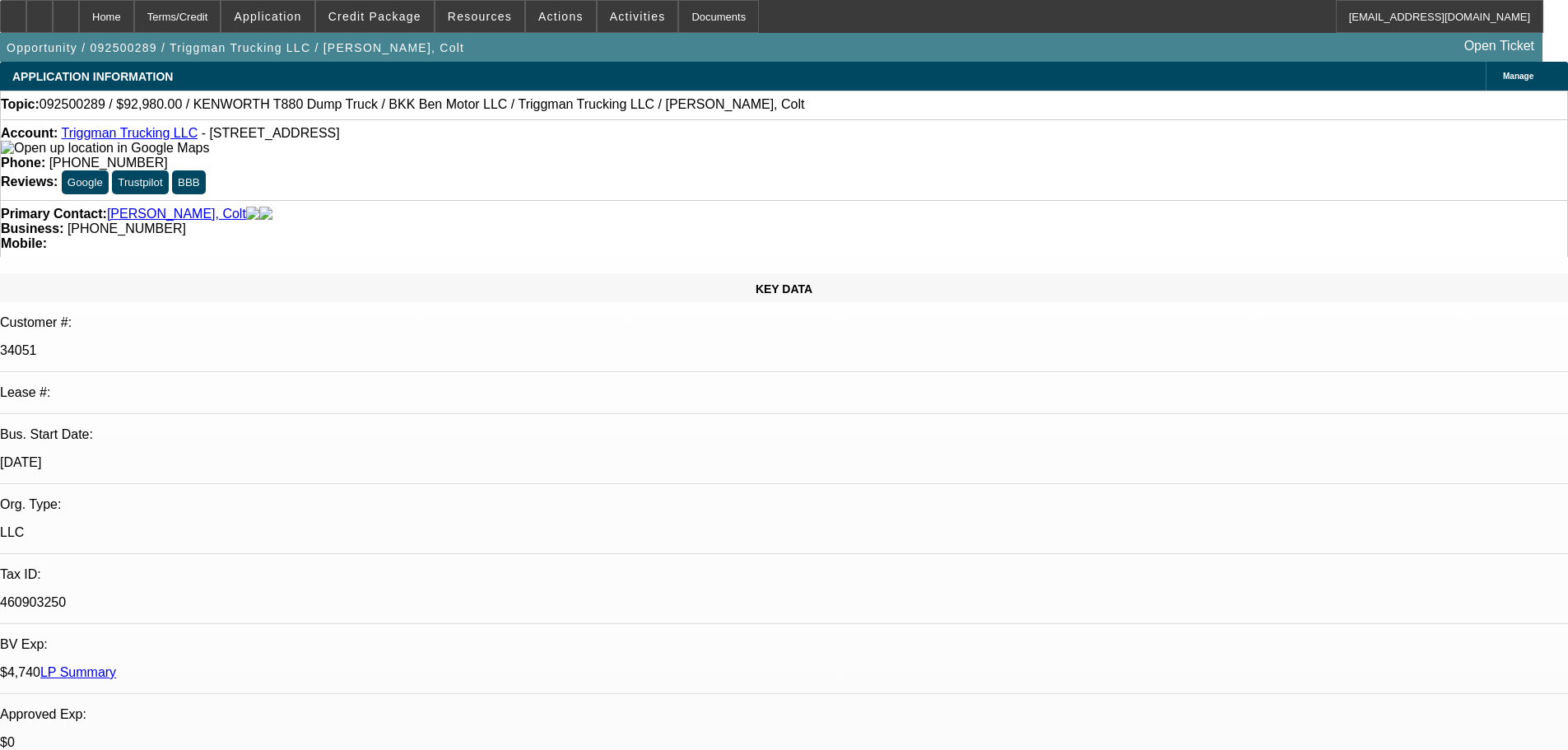
select select "0"
select select "2"
select select "0"
select select "6"
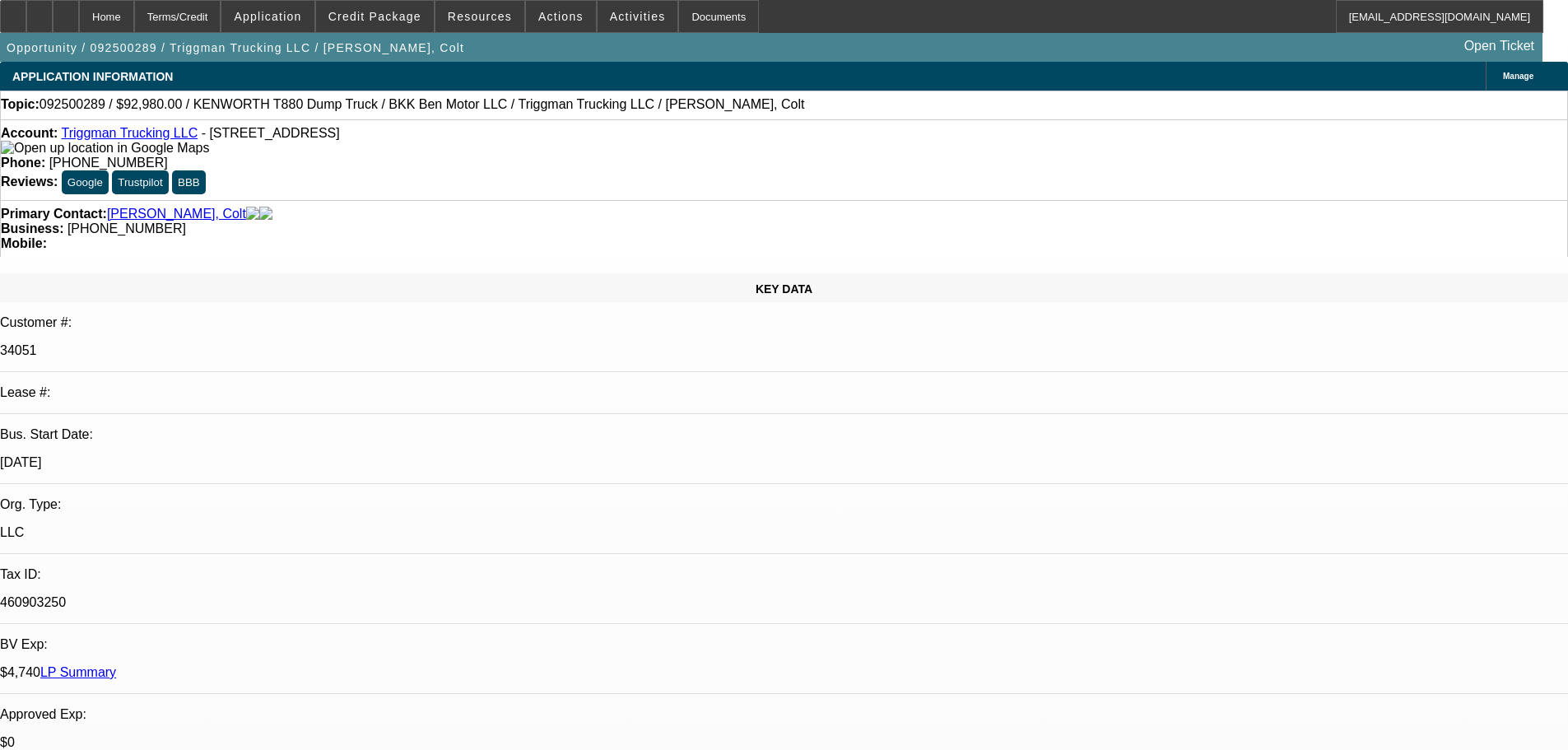
select select "0"
select select "2"
select select "0"
select select "6"
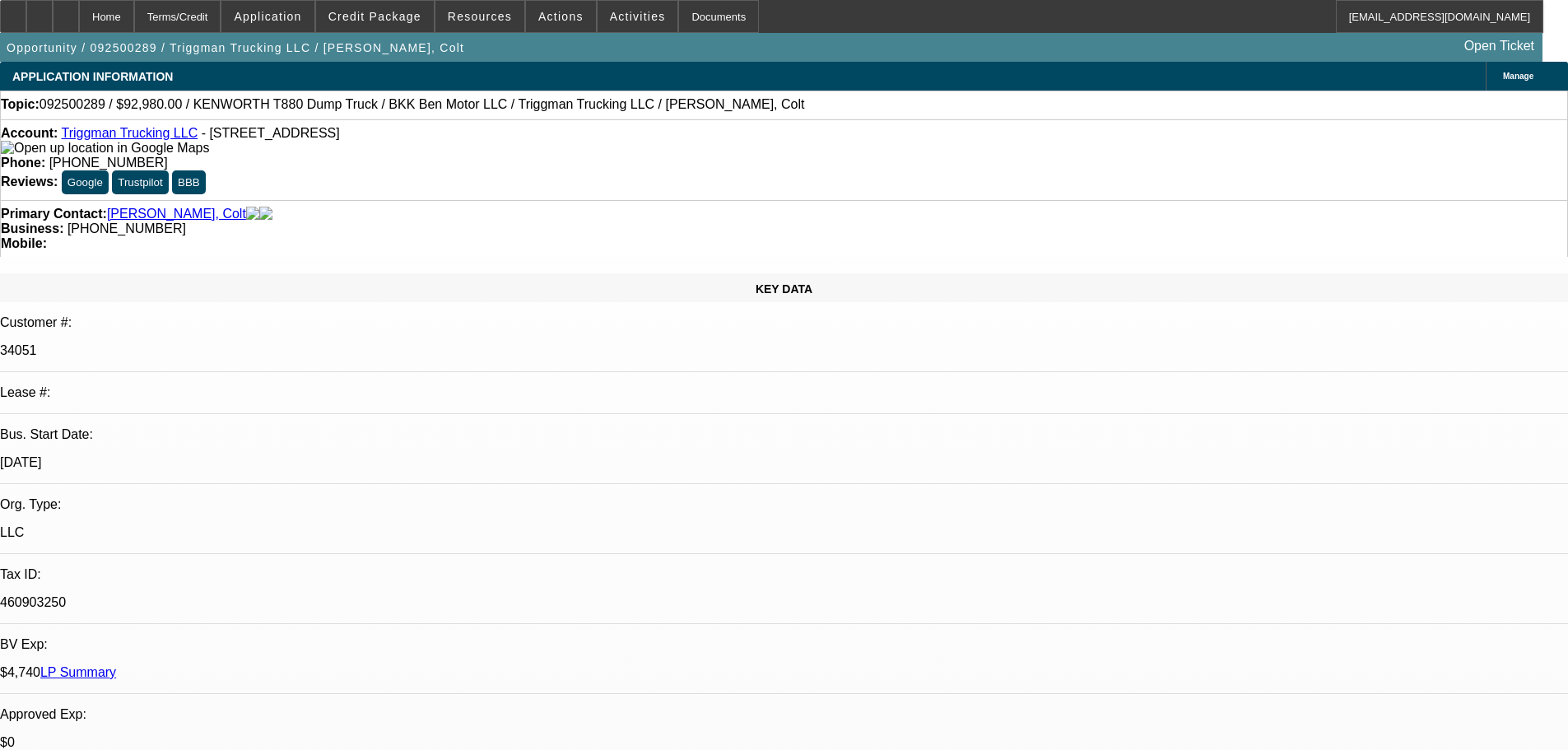
select select "0"
select select "2"
select select "0.1"
select select "4"
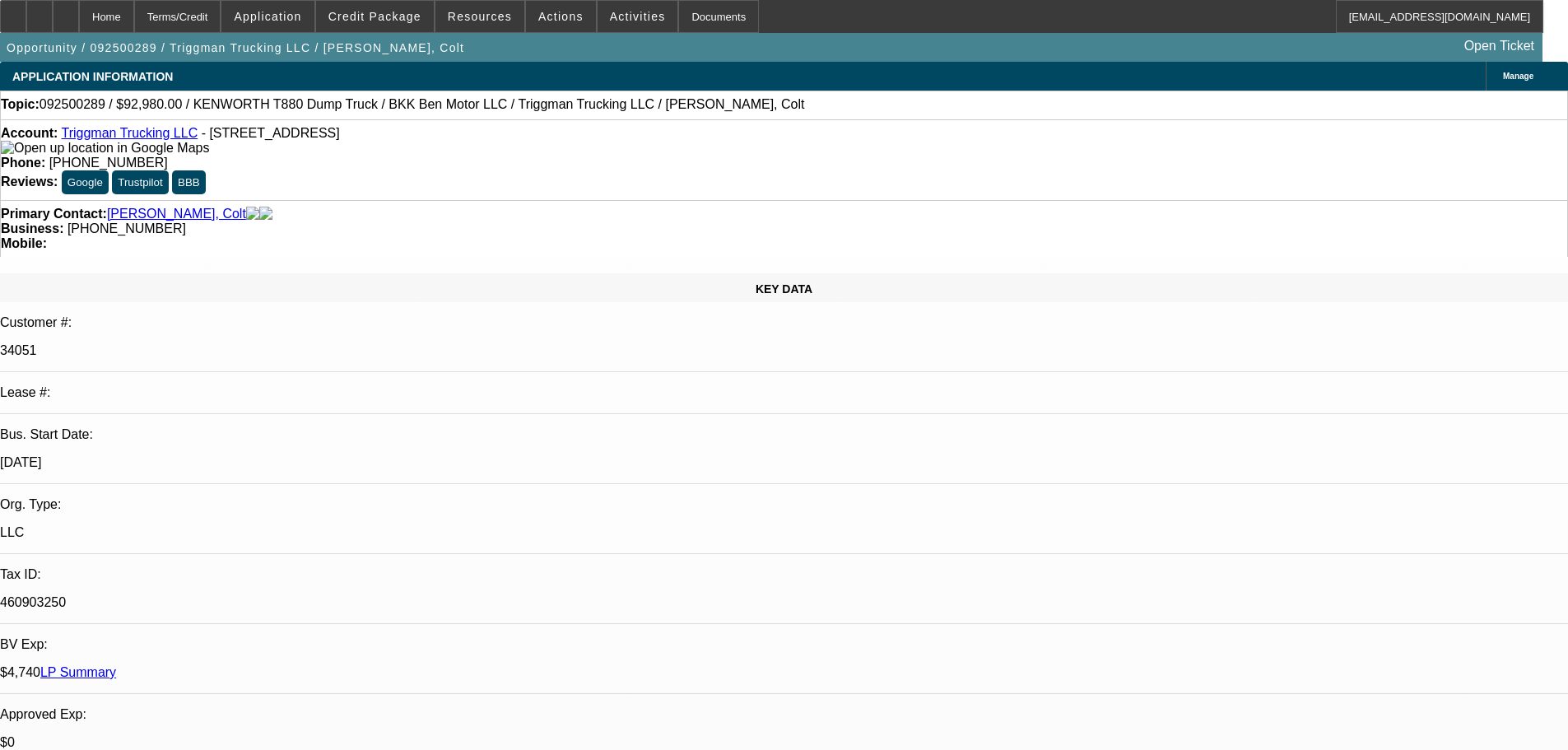
select select "0"
select select "2"
select select "0.1"
select select "4"
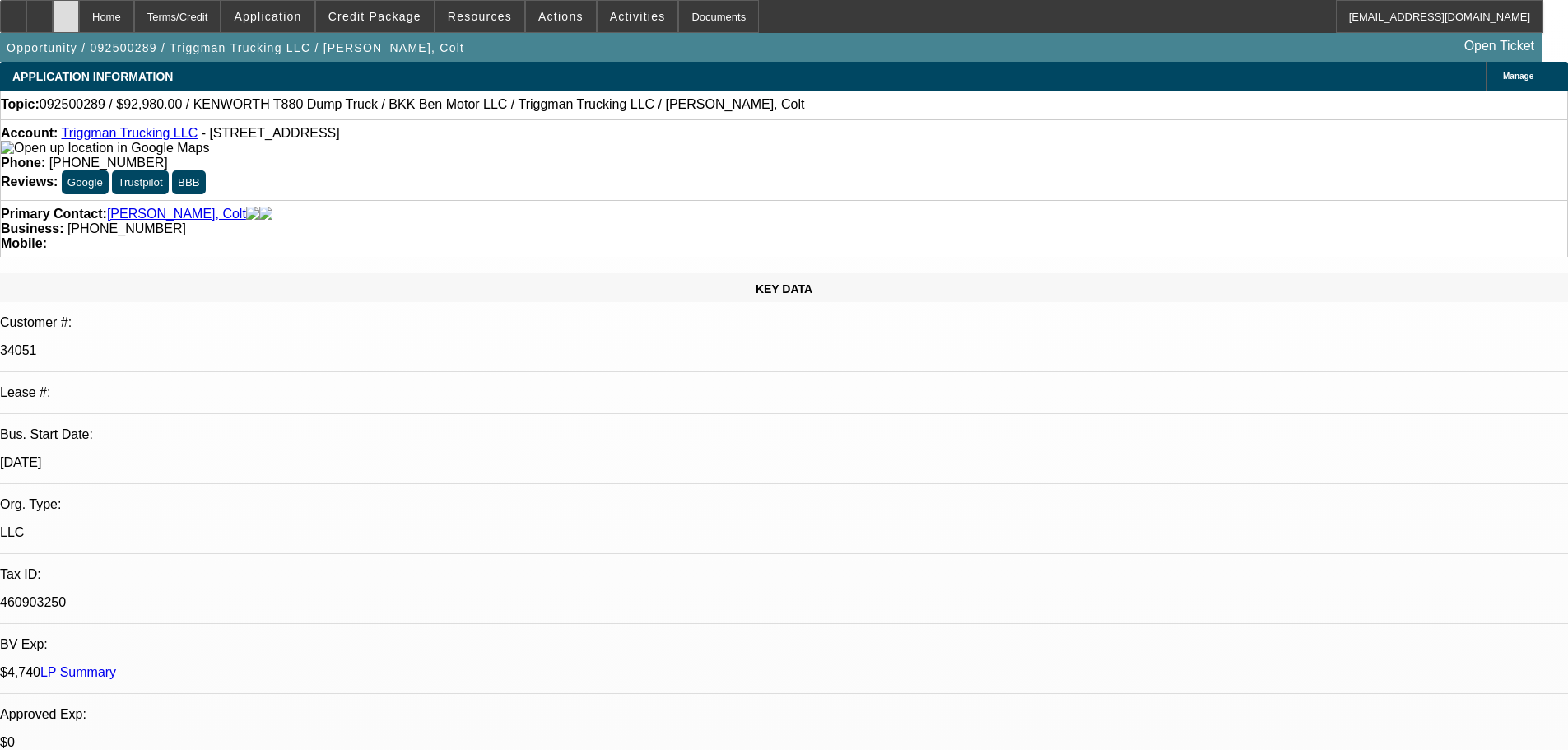
click at [79, 11] on div at bounding box center [65, 16] width 26 height 33
select select "0"
select select "2"
select select "0"
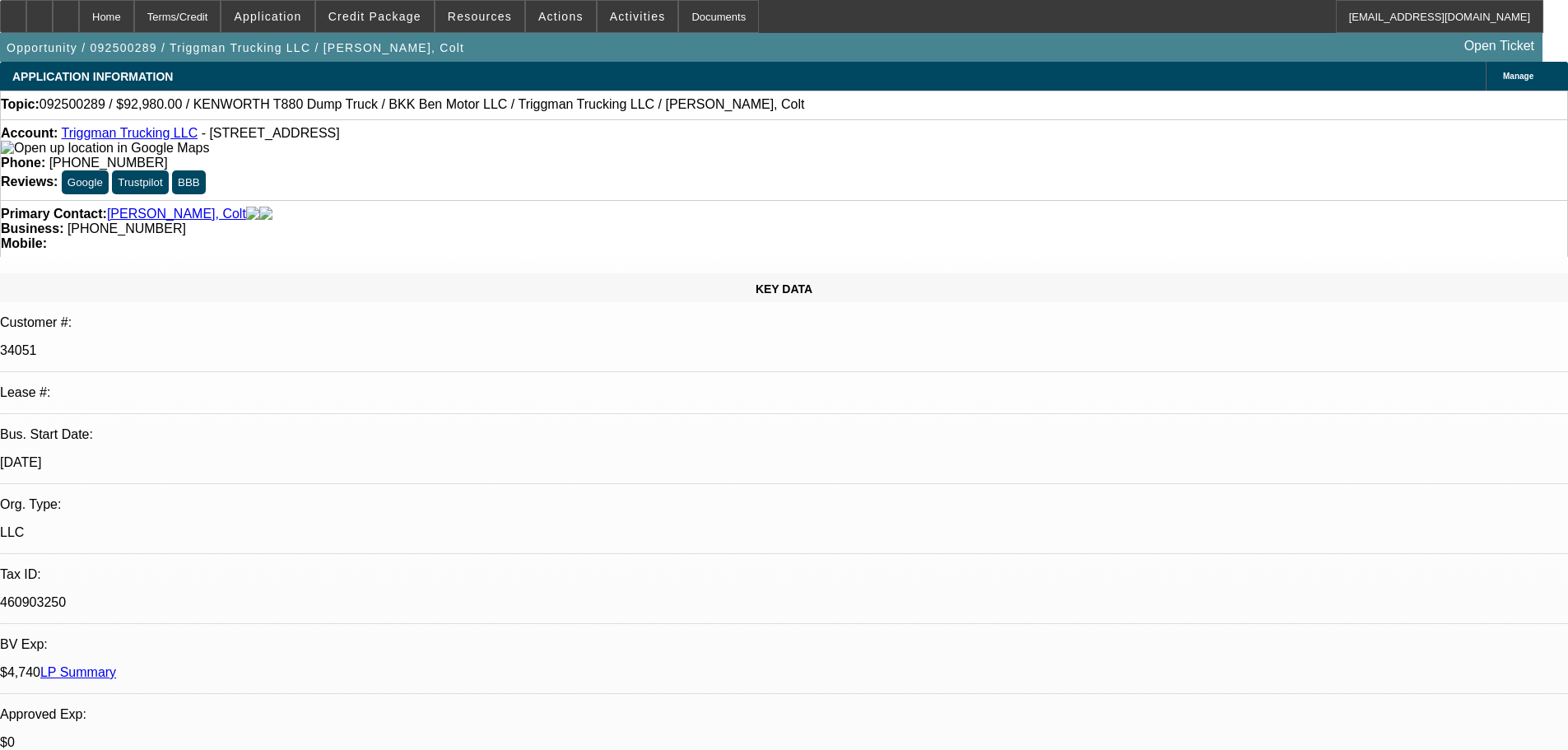
select select "6"
select select "0"
select select "2"
select select "0"
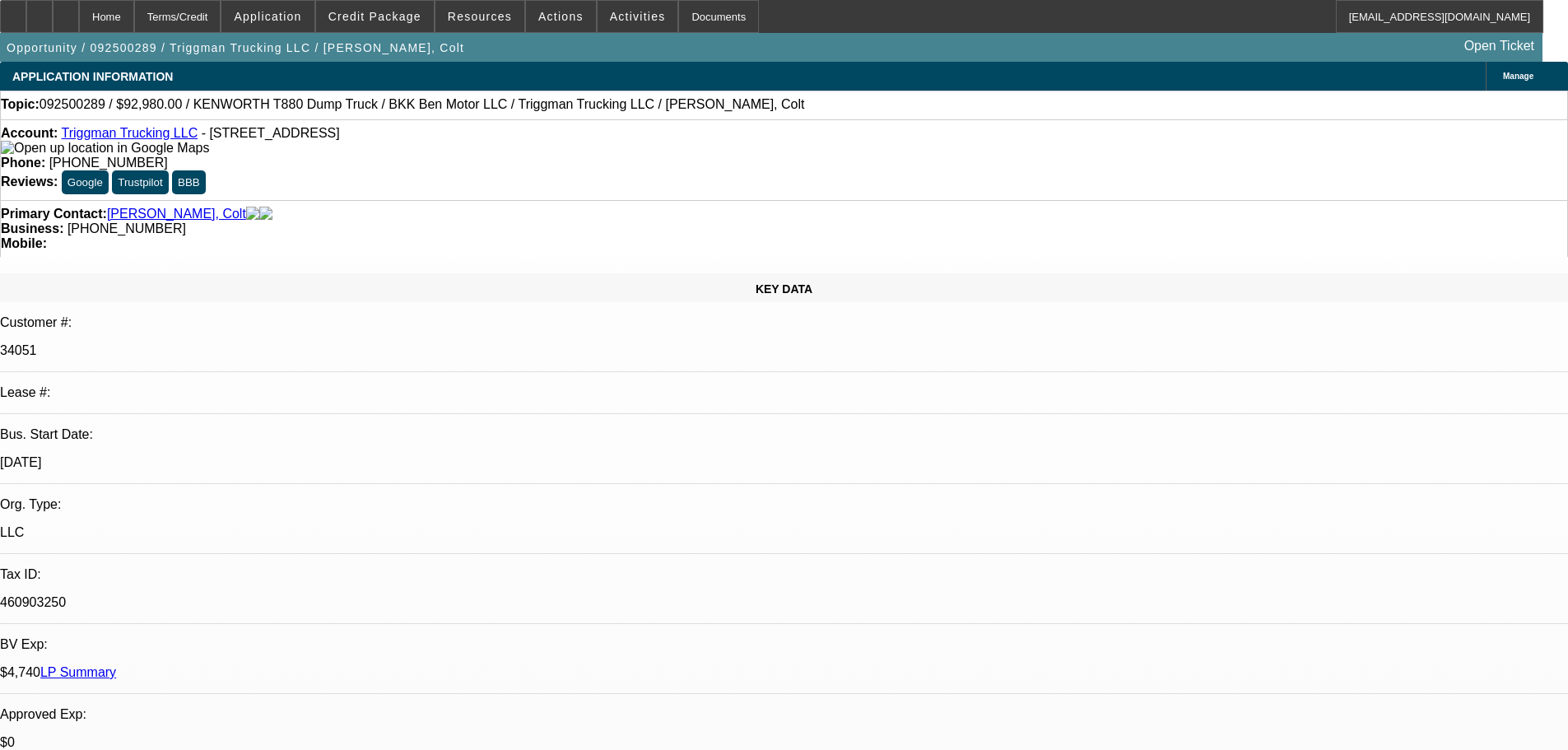
select select "6"
select select "0"
select select "2"
select select "0.1"
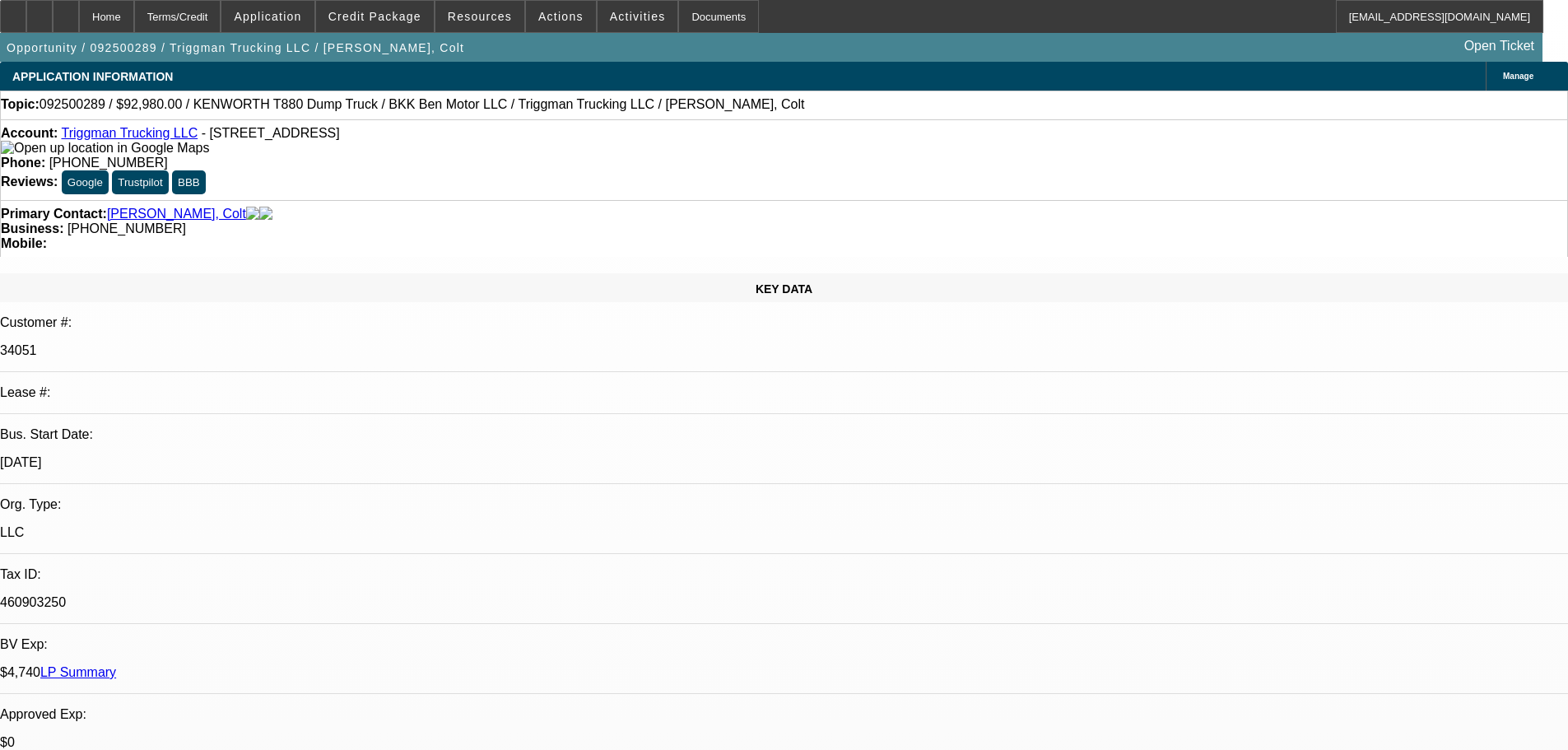
select select "4"
select select "0"
select select "2"
select select "0.1"
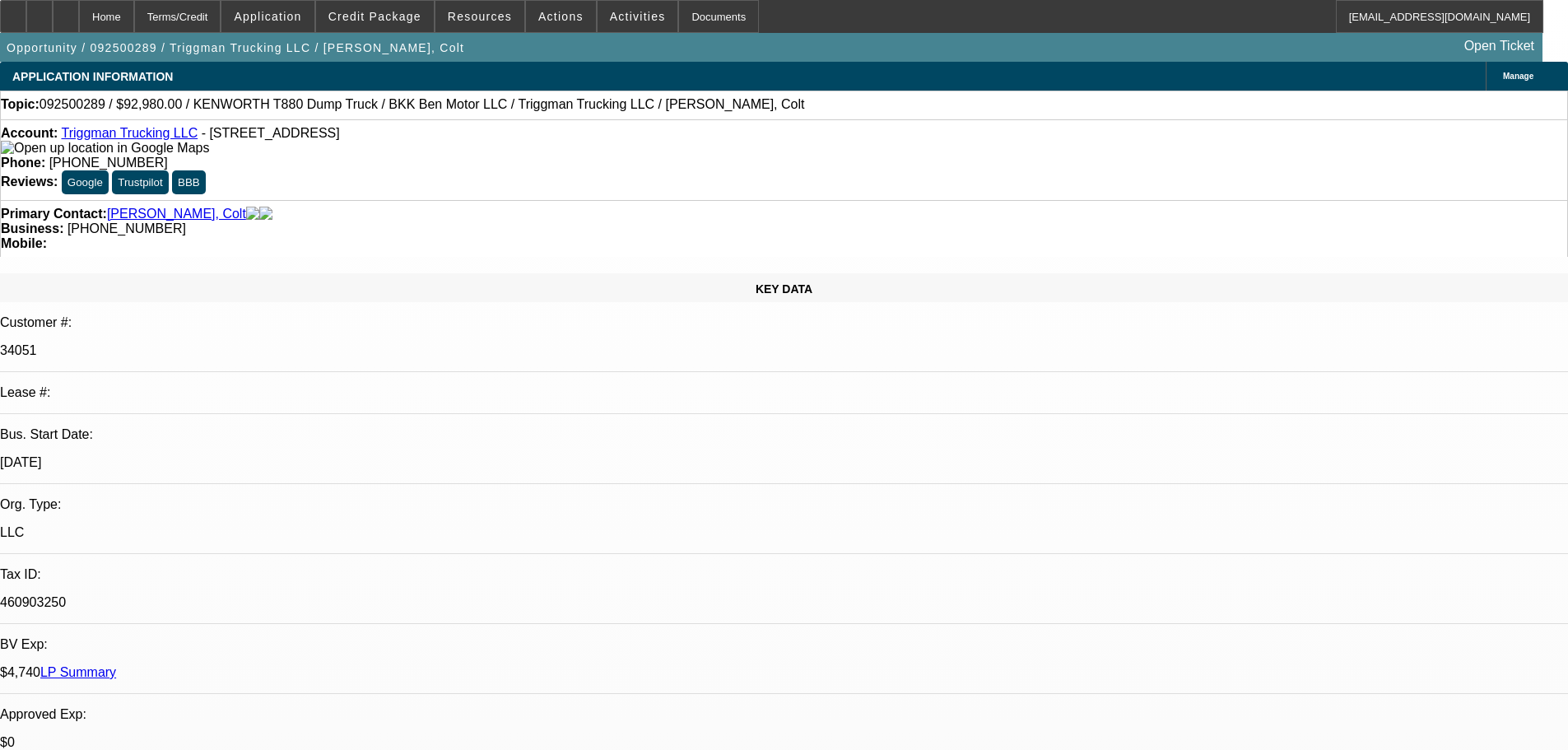
select select "4"
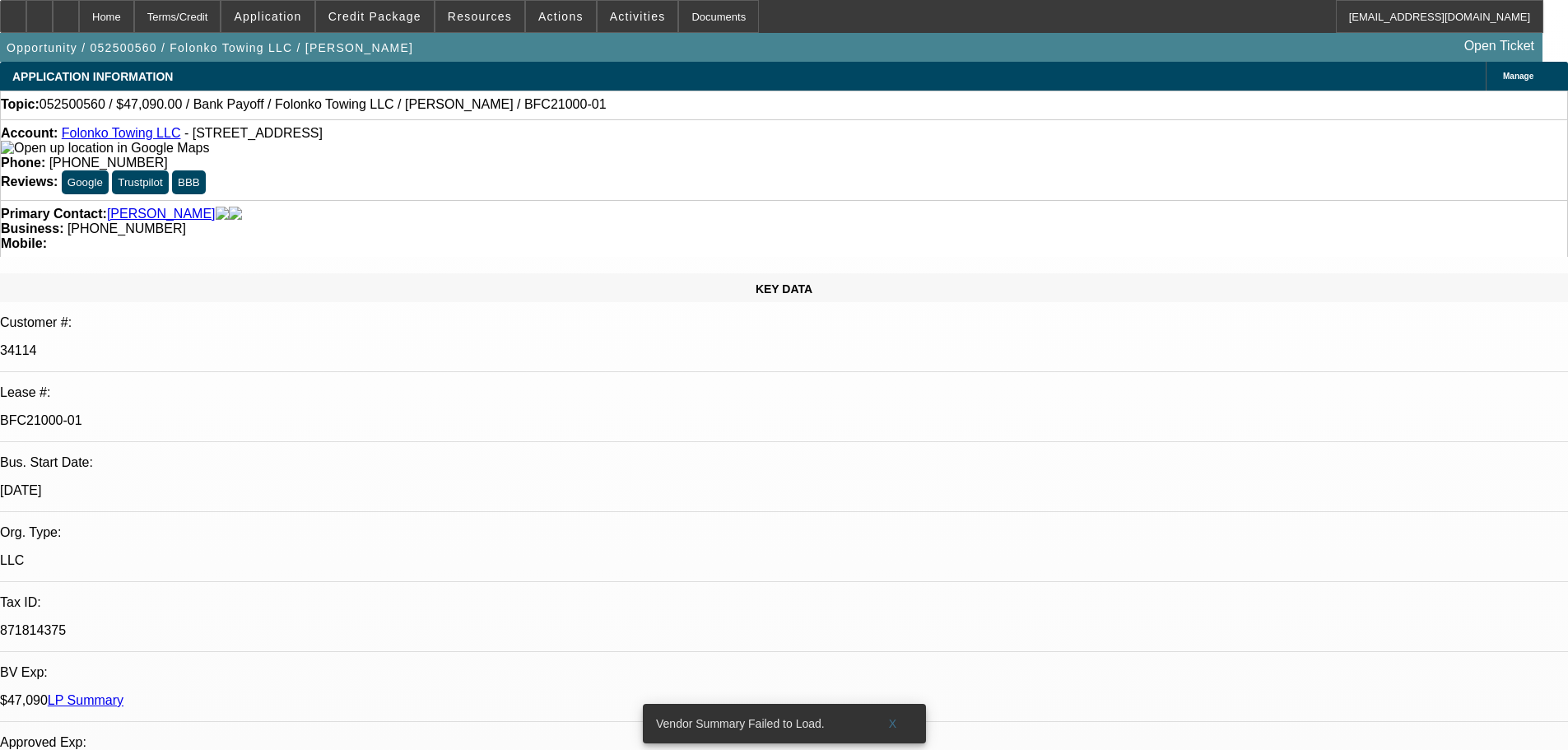
select select "0"
select select "2"
select select "0.1"
select select "4"
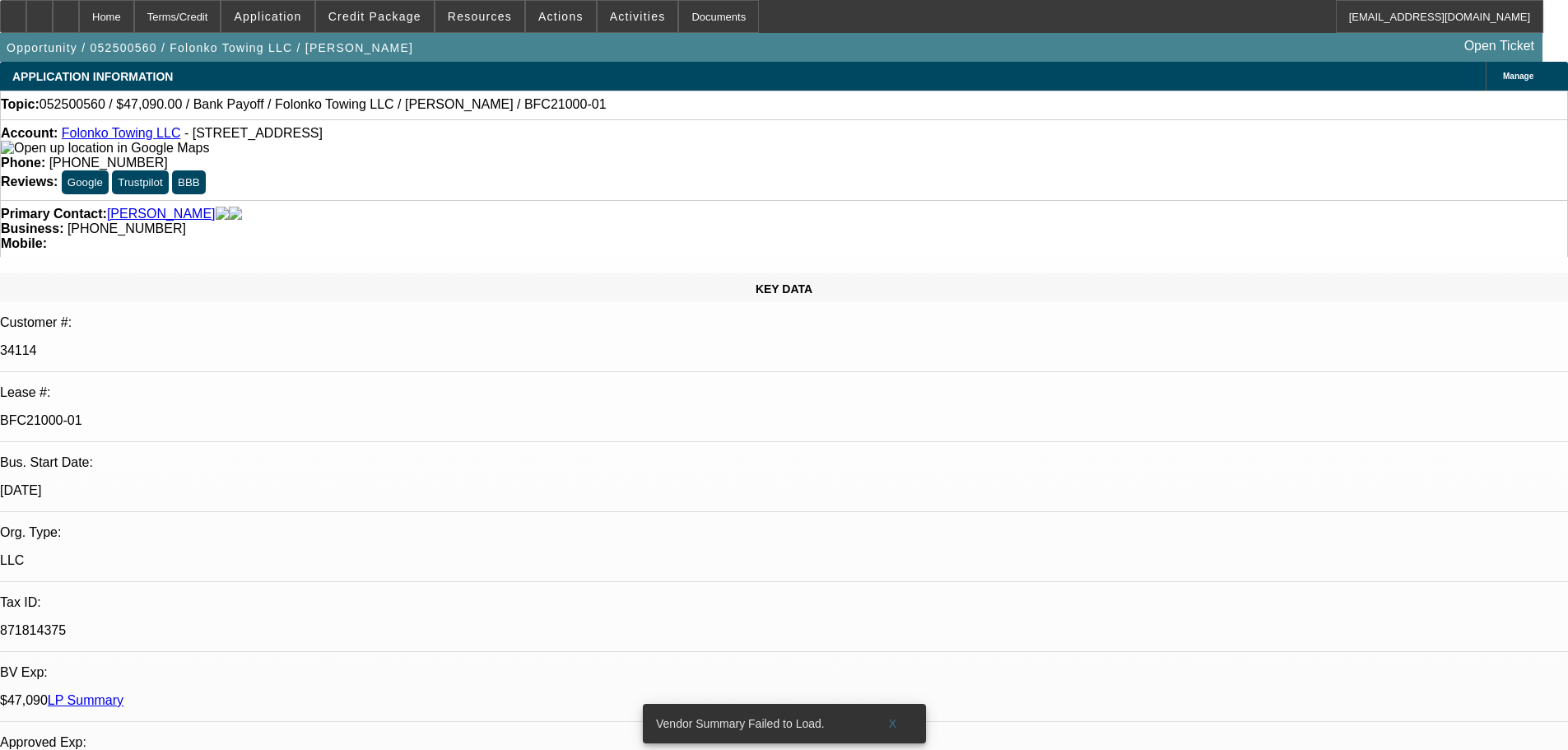
select select "0"
select select "2"
select select "0.1"
select select "4"
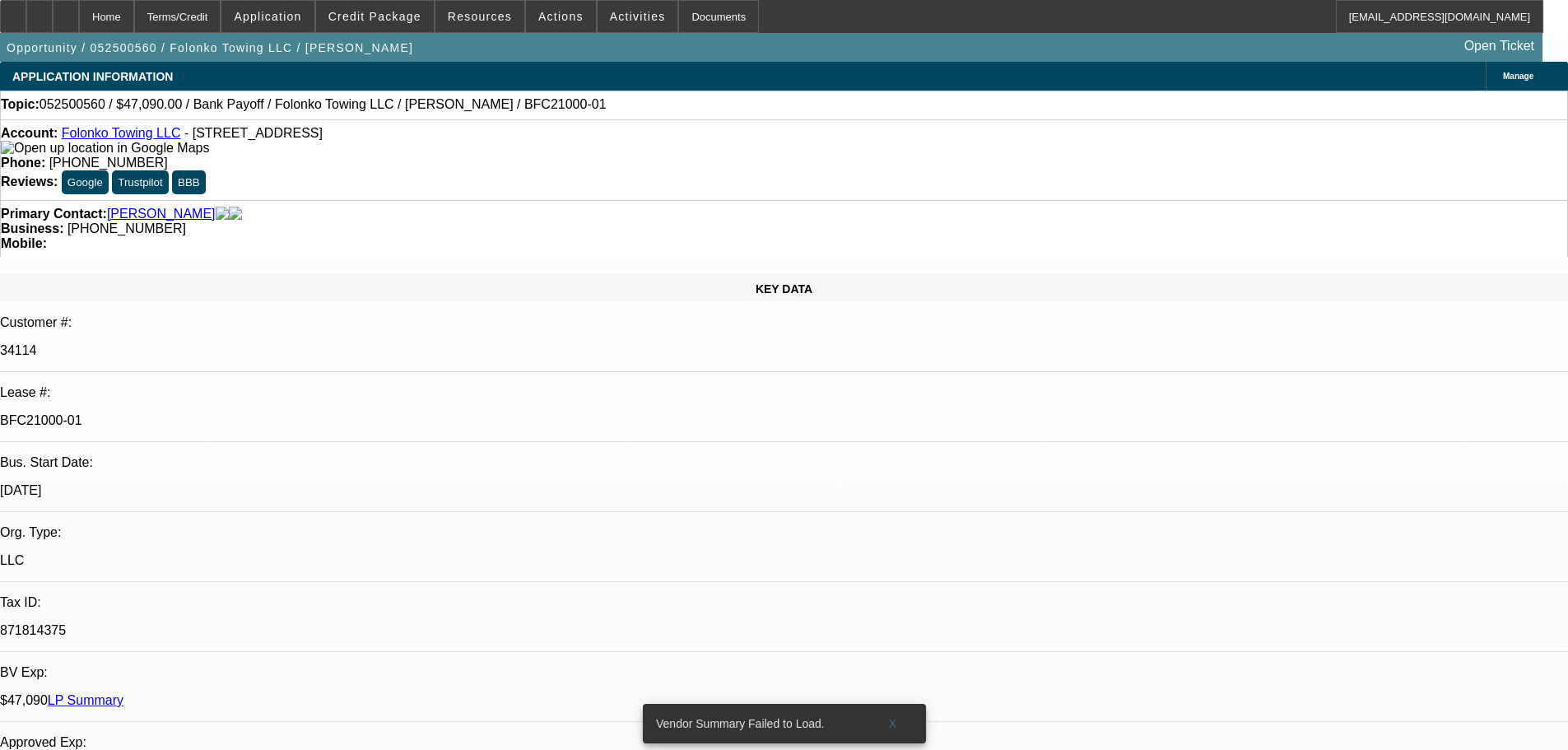
select select "0"
select select "2"
select select "0.1"
select select "4"
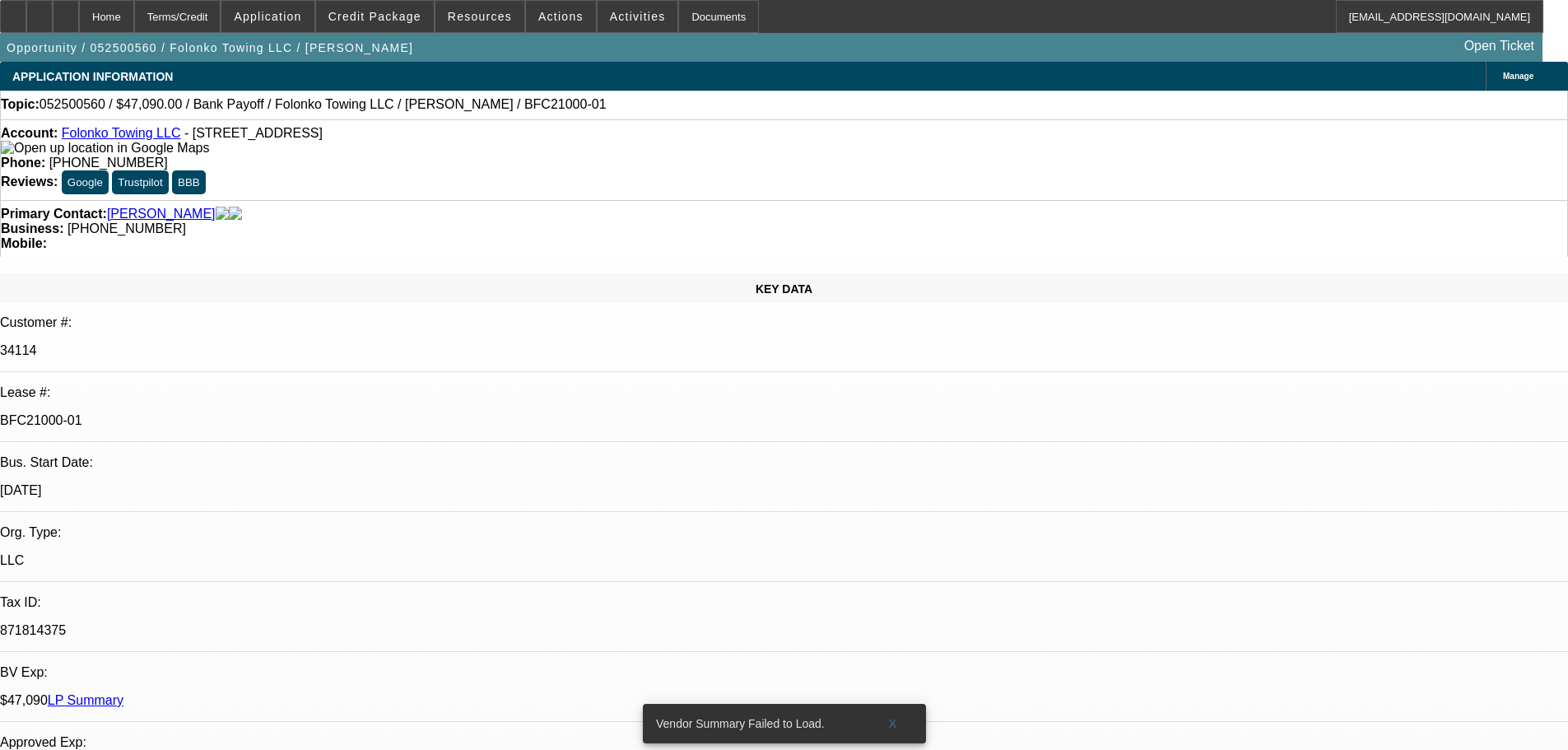
select select "0"
select select "2"
select select "0.1"
select select "4"
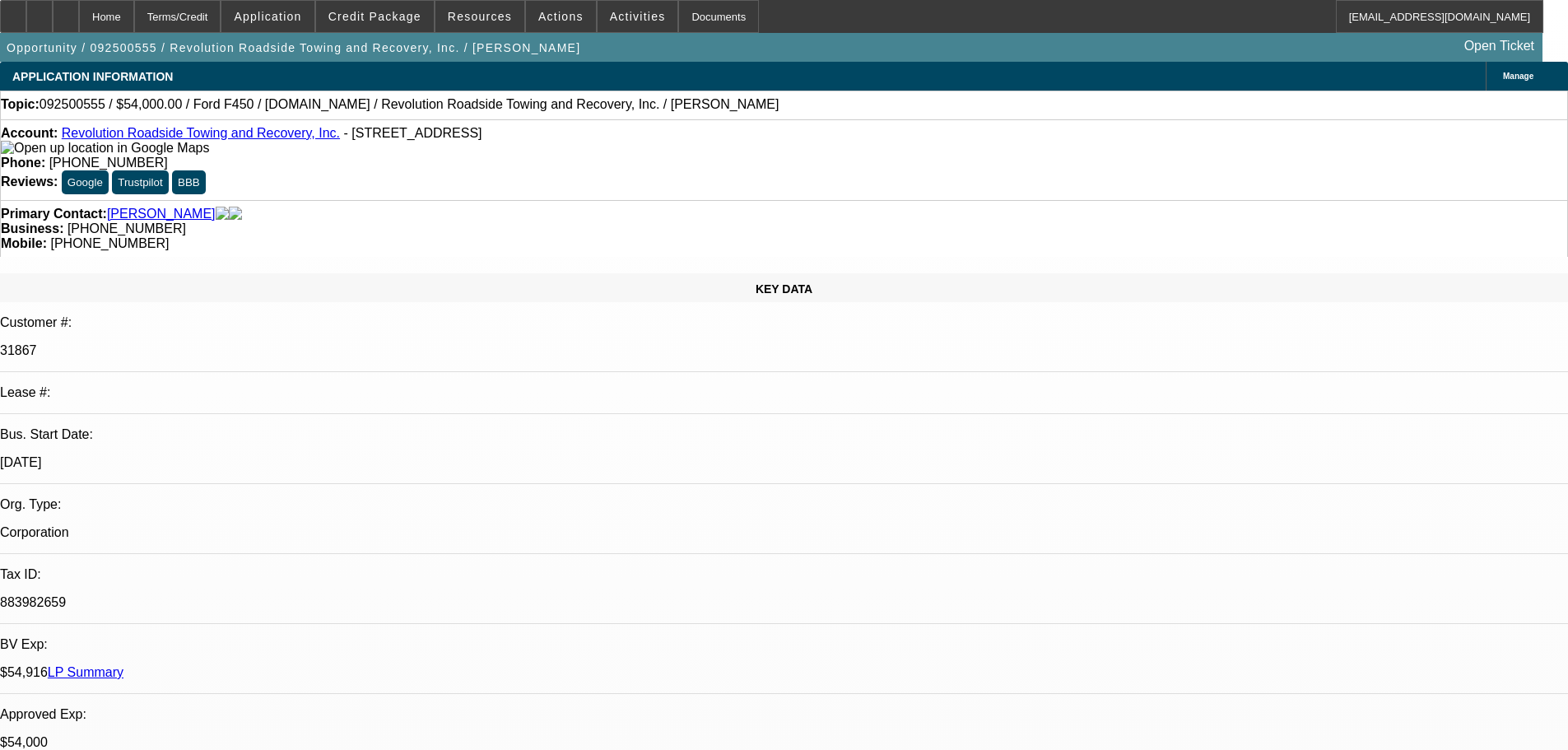
select select "0"
select select "3"
select select "0"
select select "6"
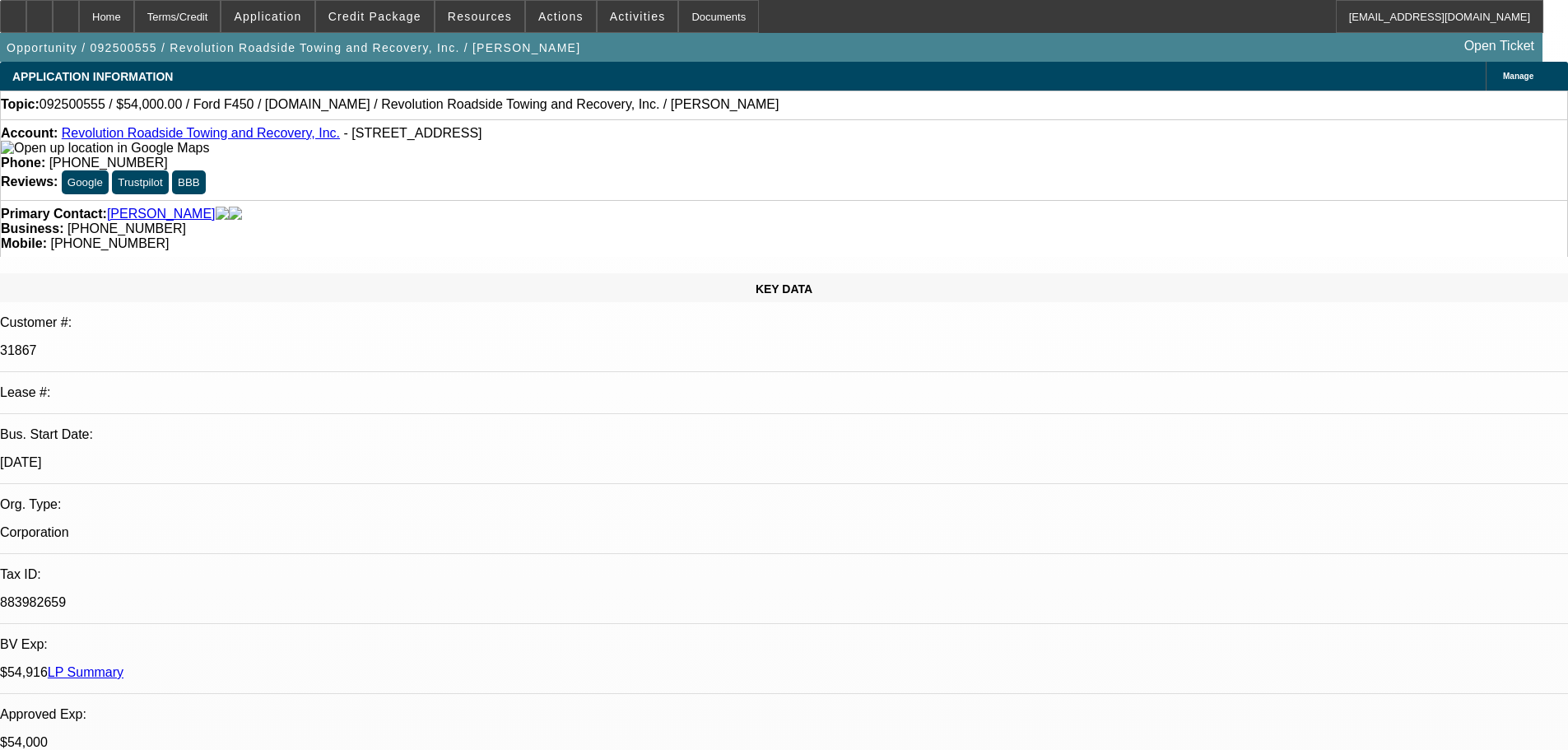
select select "0"
select select "3"
select select "0"
select select "6"
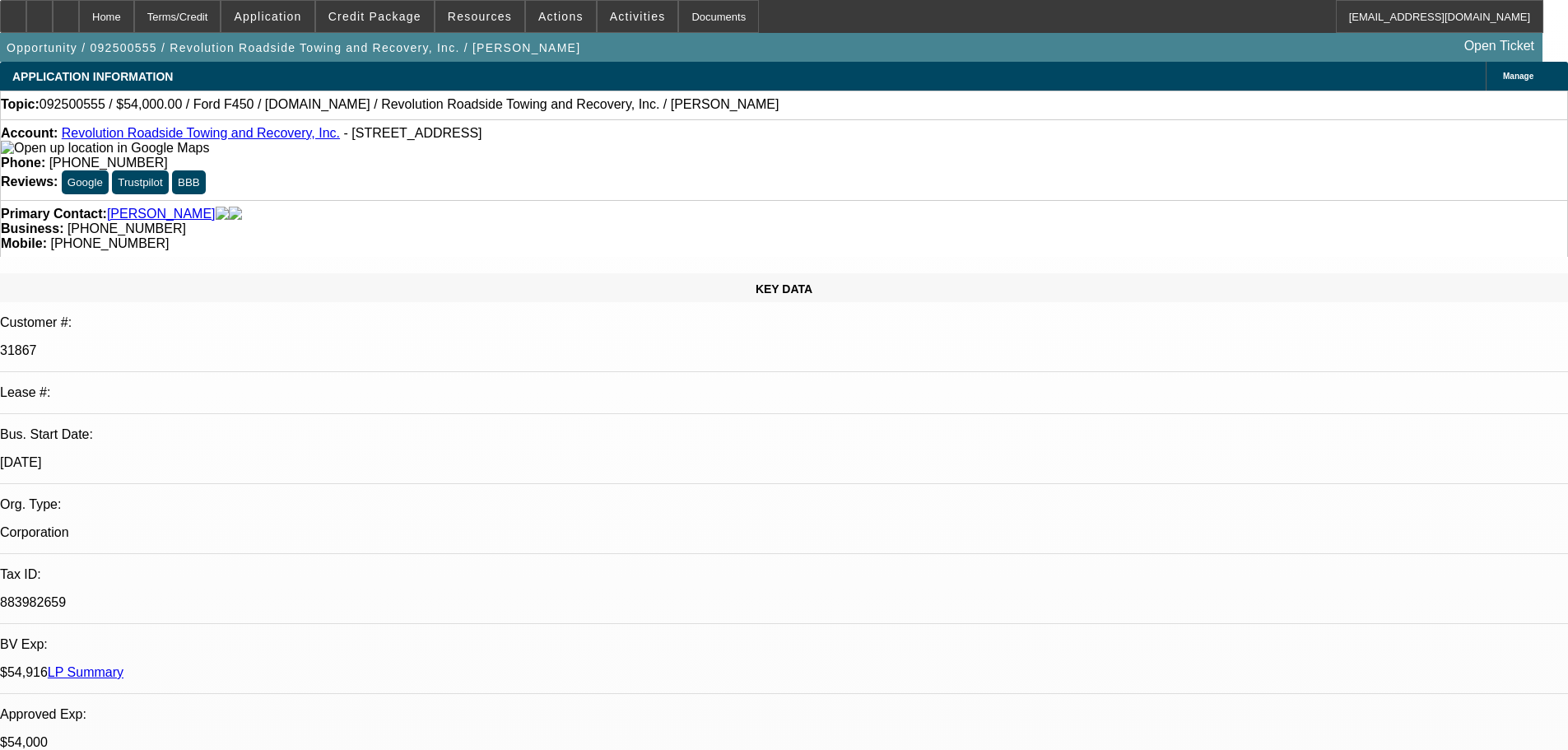
select select "0"
select select "2"
select select "0"
select select "6"
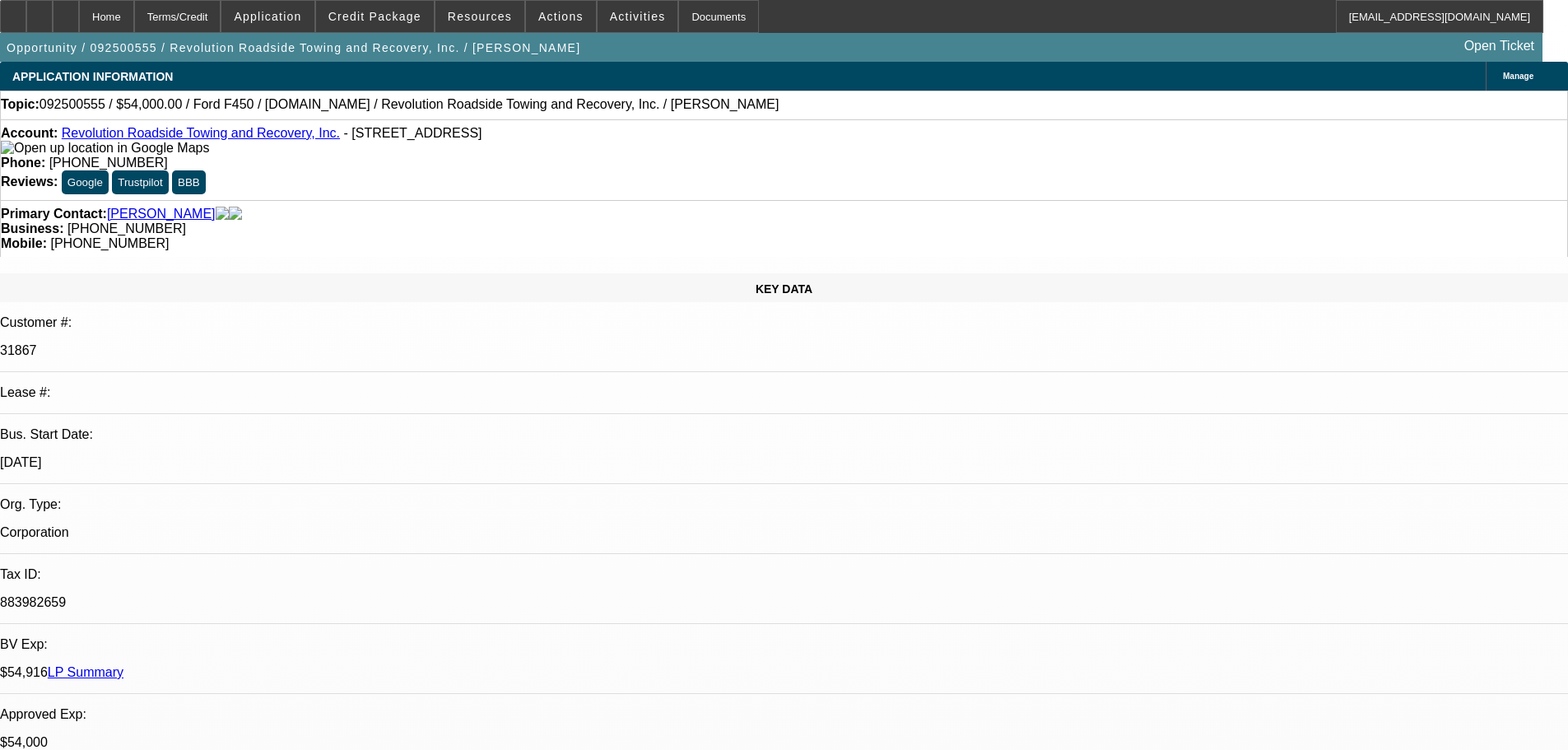
select select "0"
select select "2"
select select "0"
select select "6"
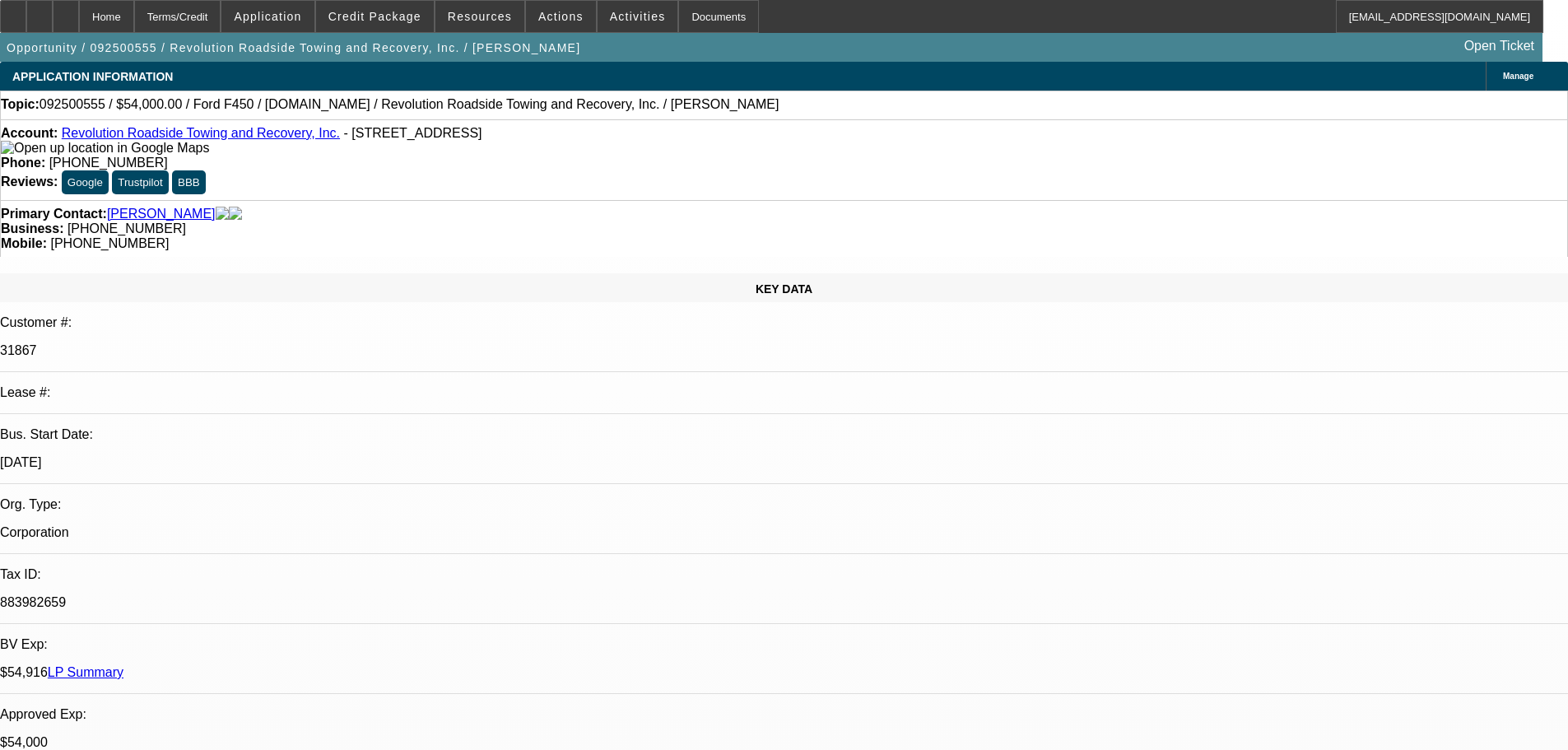
click at [79, 15] on div at bounding box center [65, 16] width 26 height 33
select select "0"
select select "3"
select select "0"
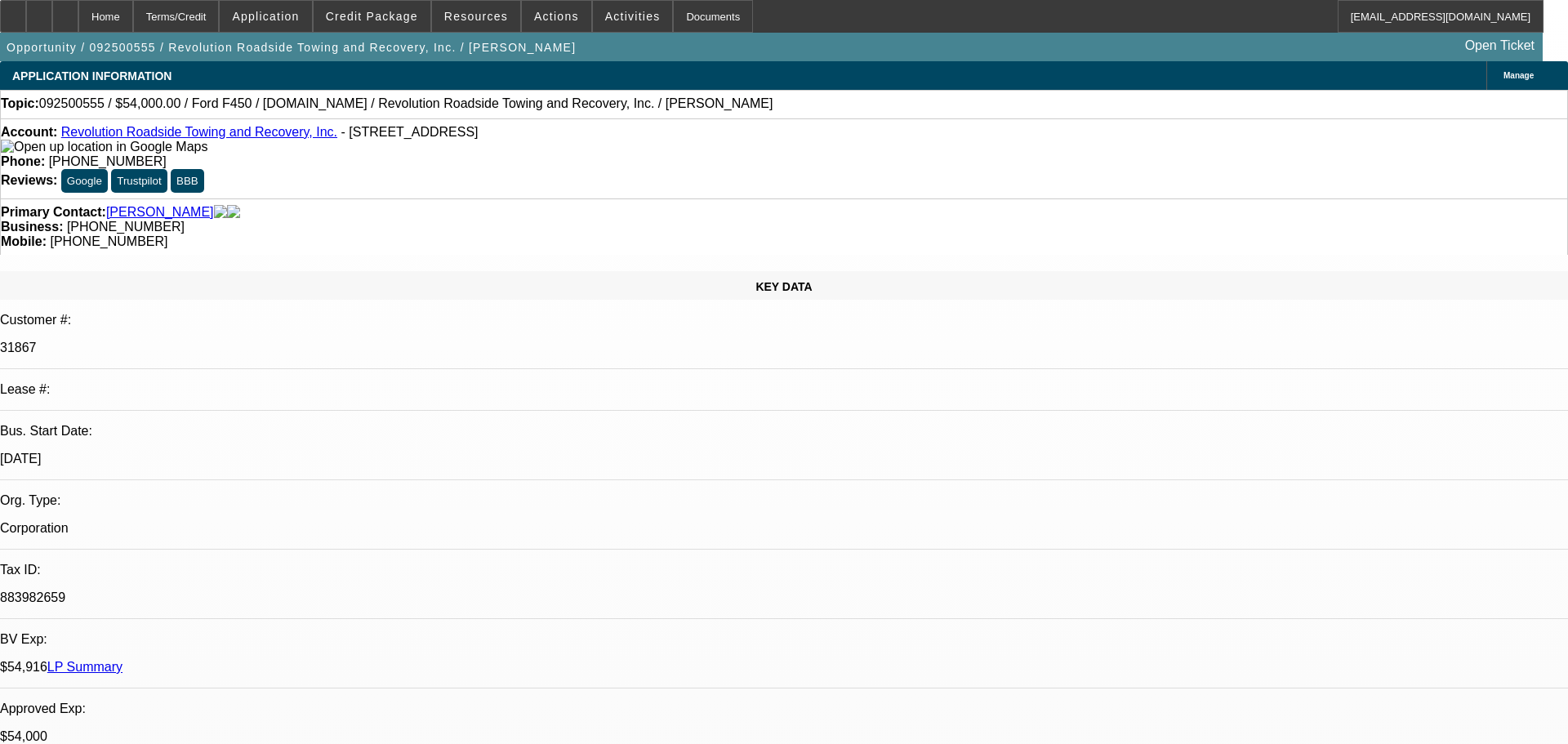
select select "6"
select select "0"
select select "3"
select select "0"
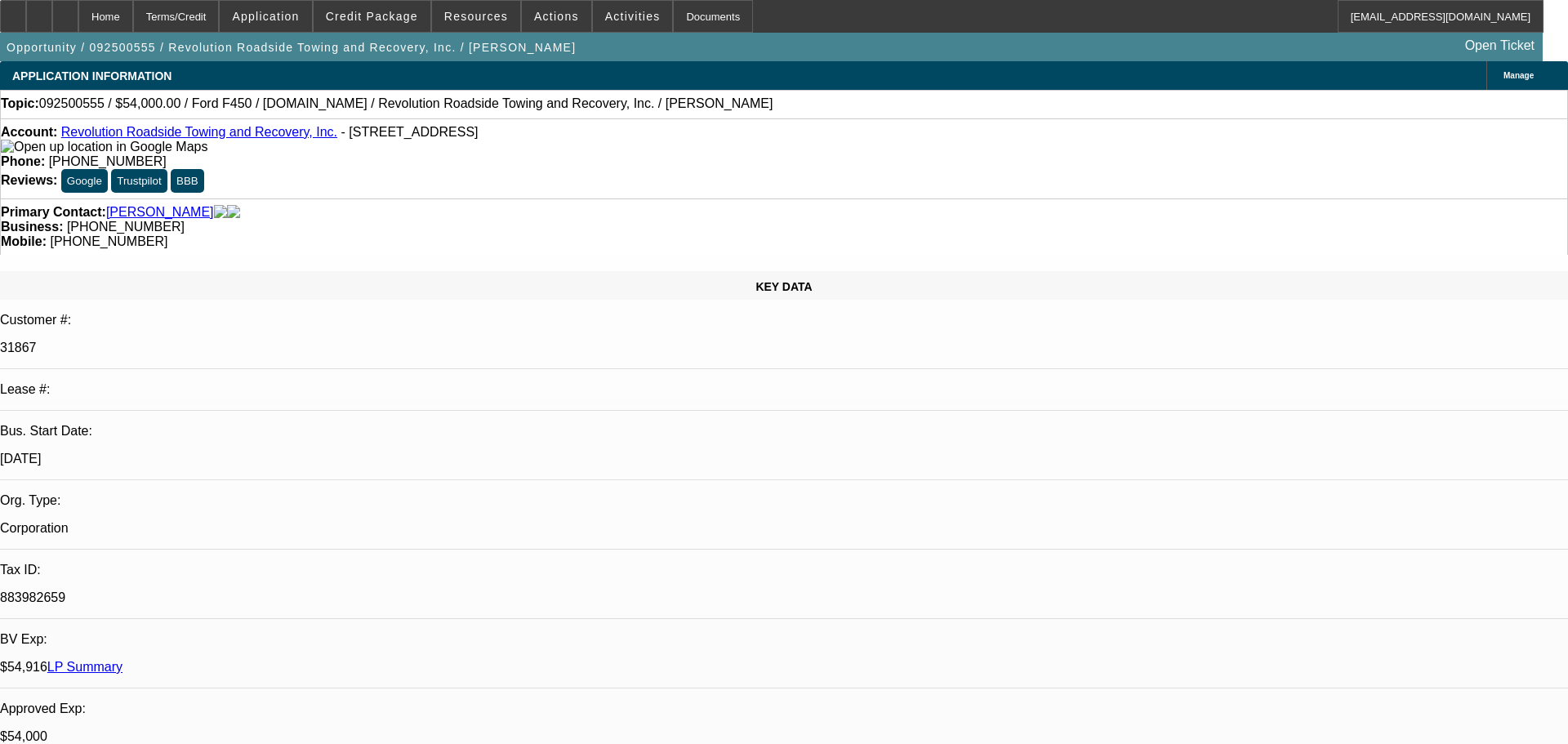
select select "6"
select select "0"
select select "2"
select select "0"
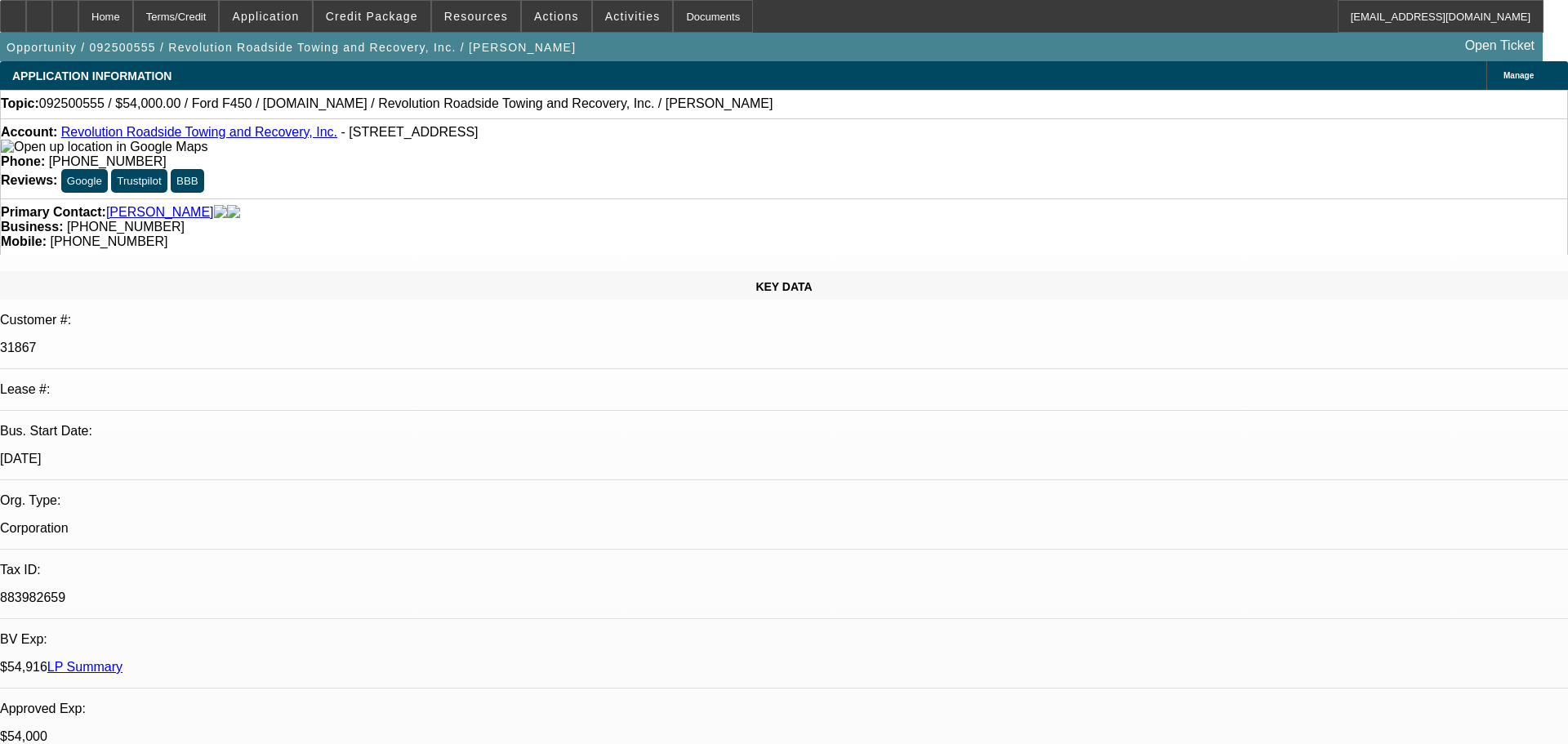
select select "6"
select select "0"
select select "2"
select select "0"
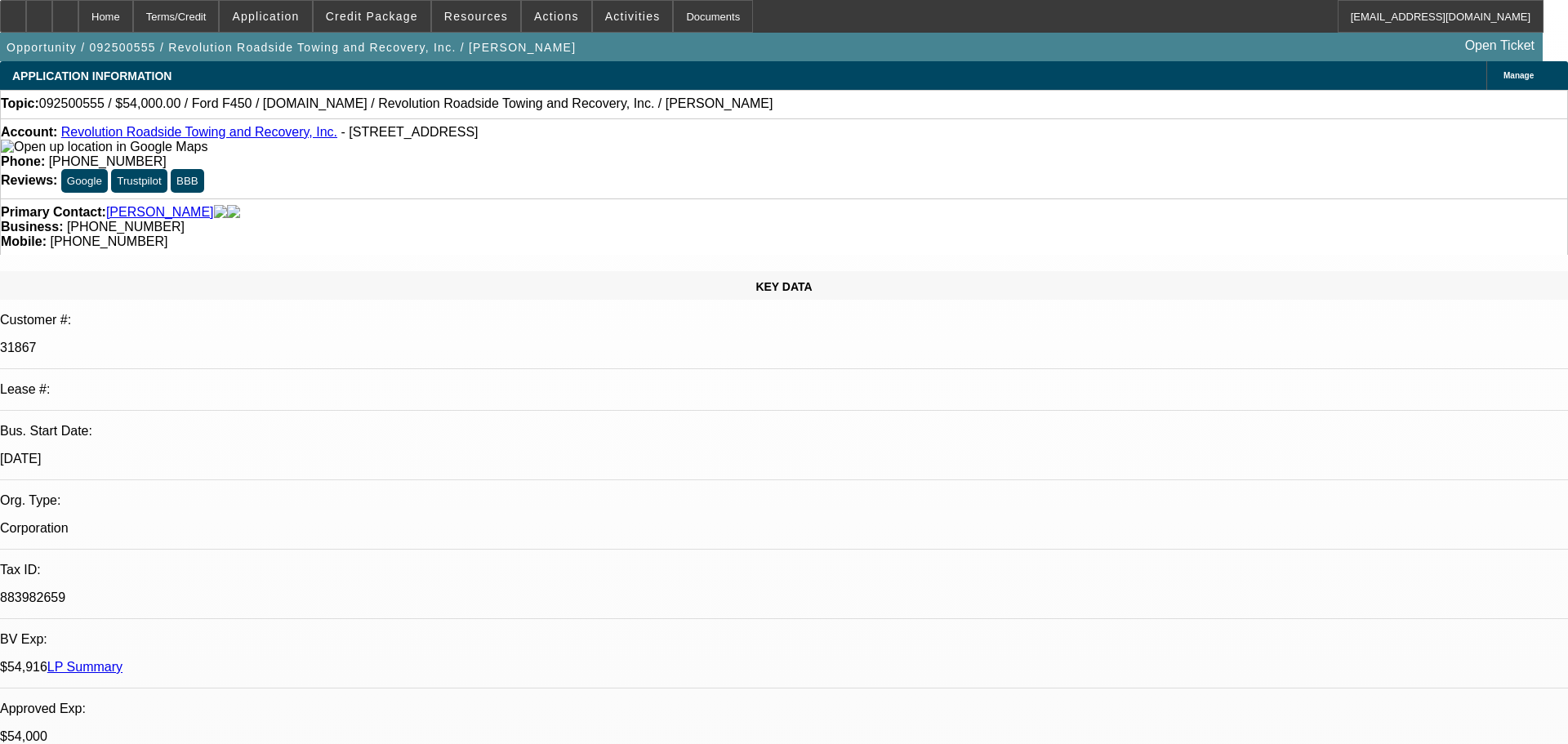
select select "6"
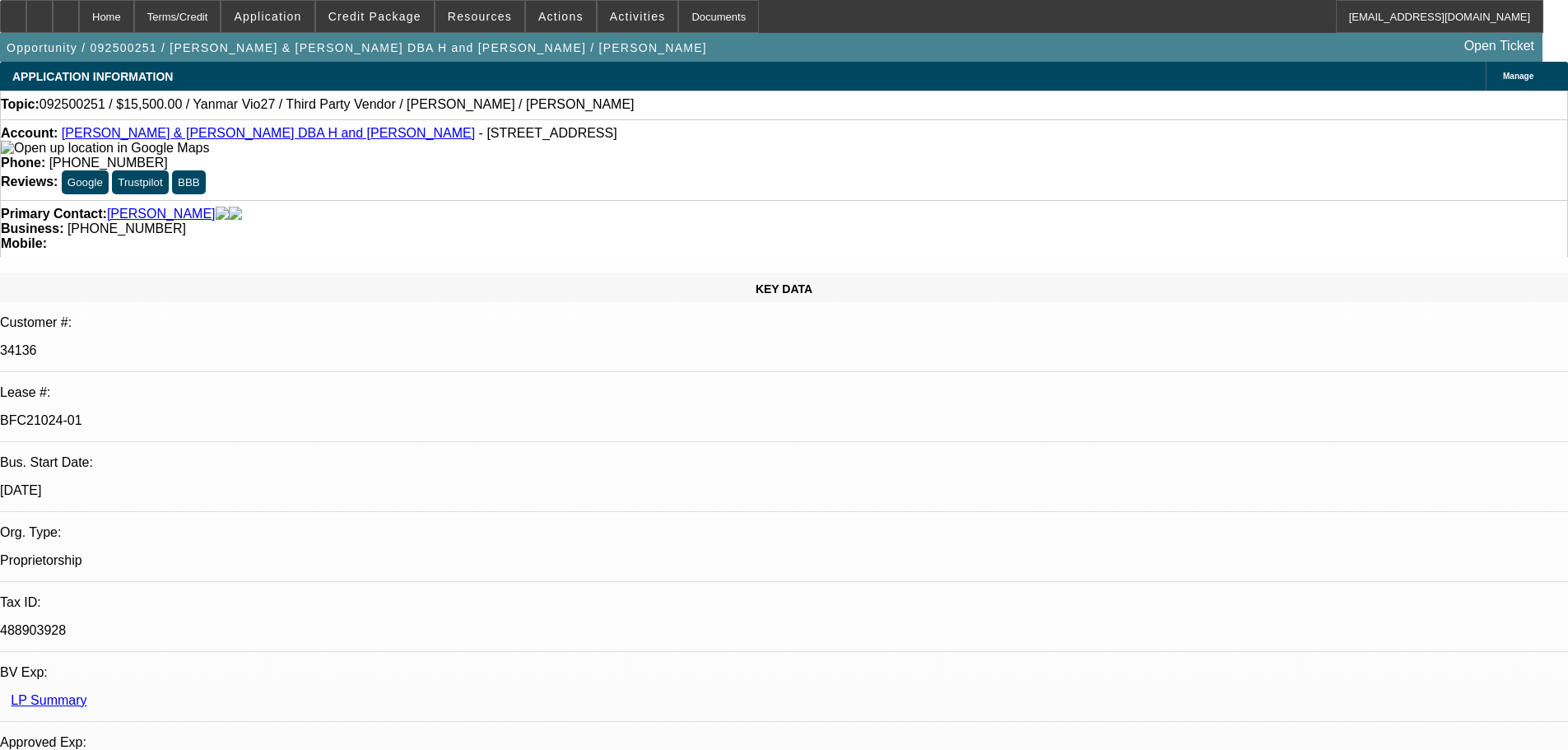
select select "0"
select select "6"
select select "0"
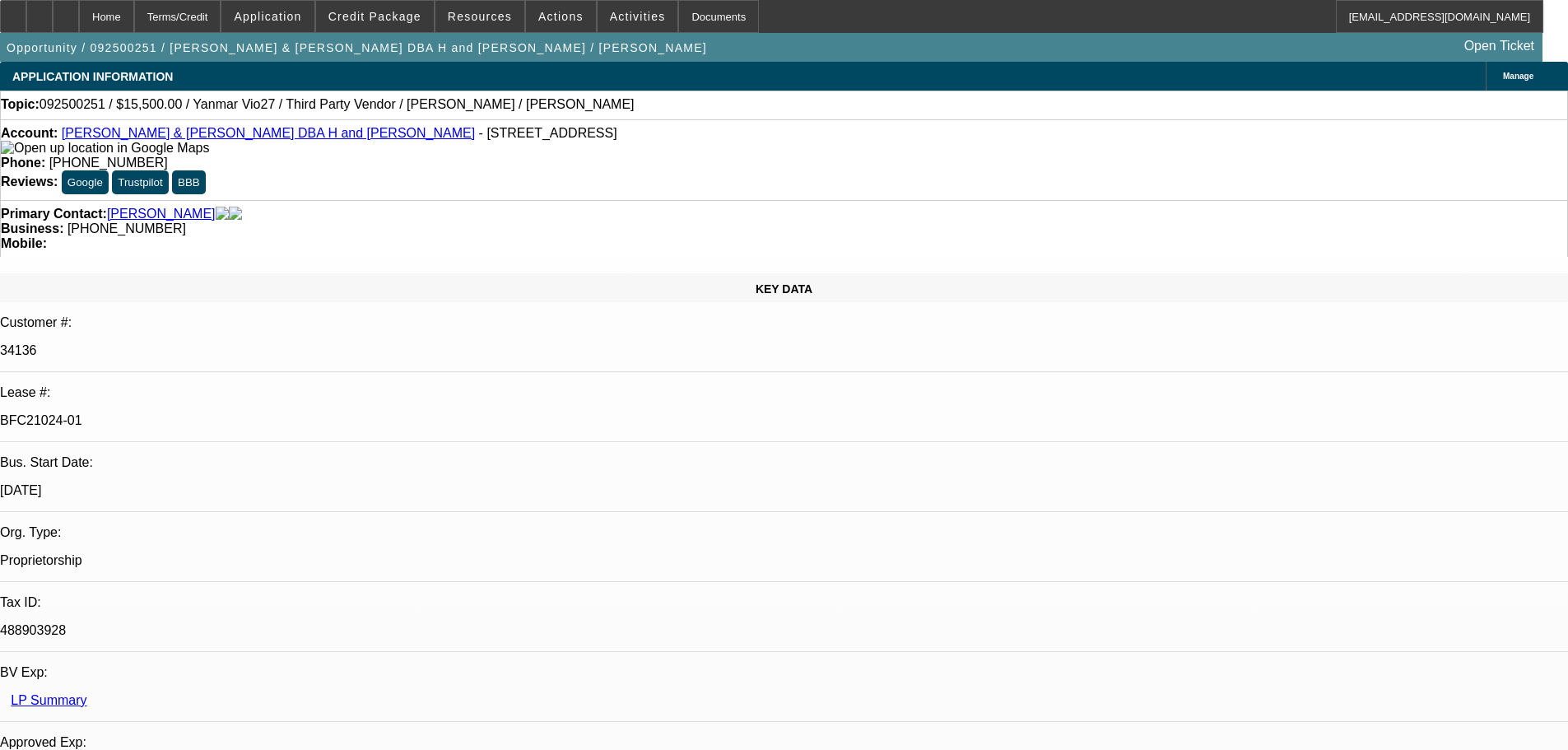
select select "0"
select select "6"
select select "0"
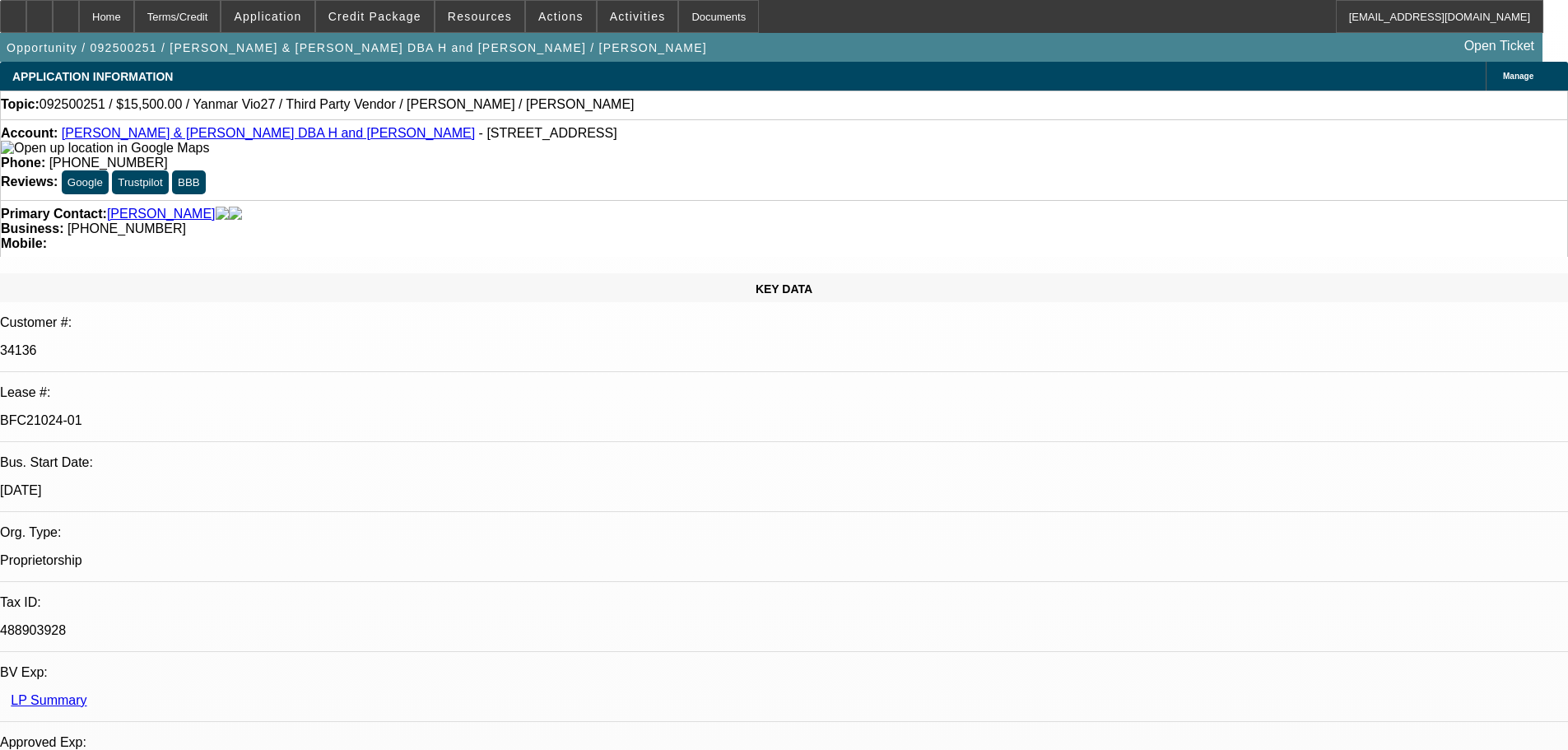
select select "0"
select select "6"
select select "0"
select select "0.1"
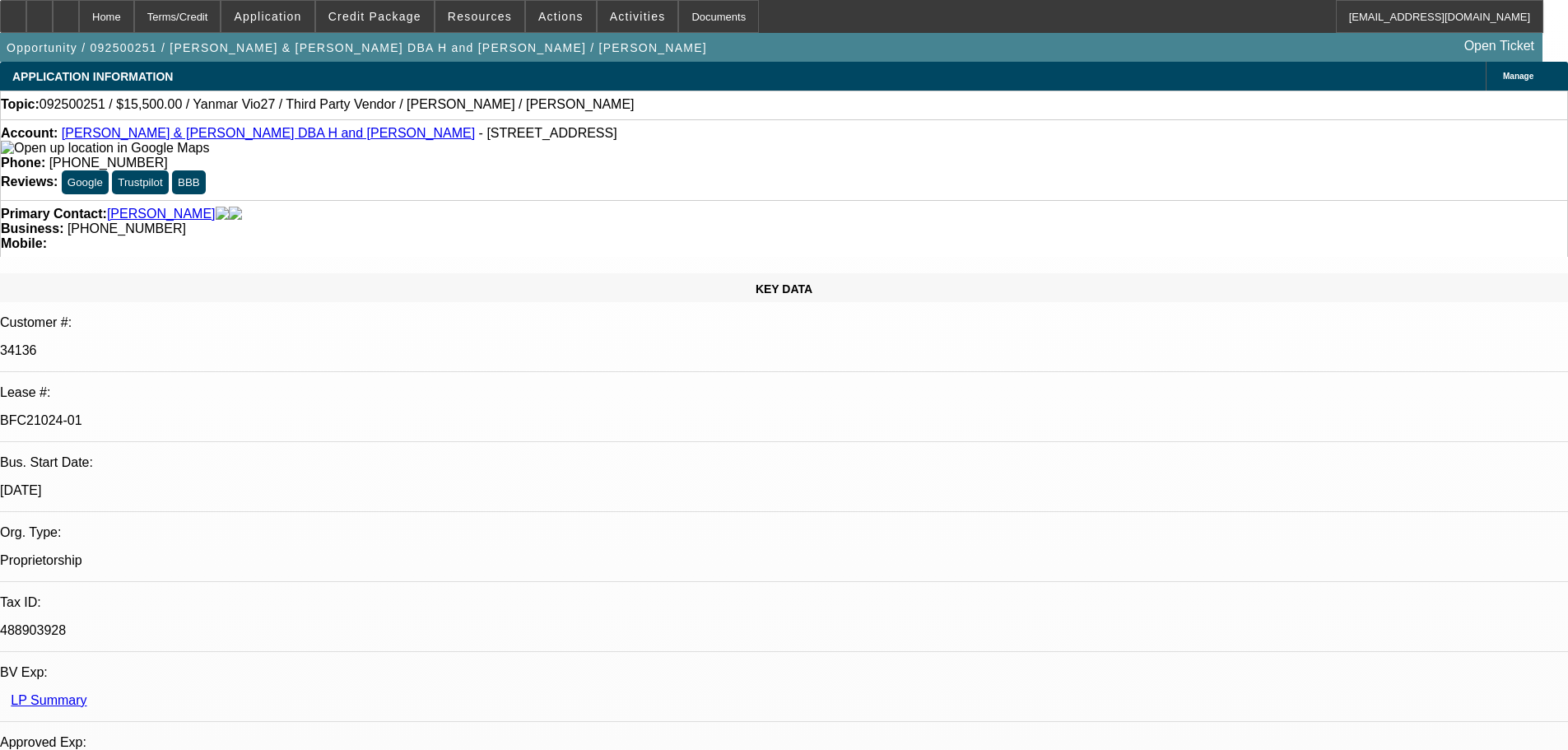
select select "4"
click at [66, 11] on icon at bounding box center [66, 11] width 0 height 0
select select "0"
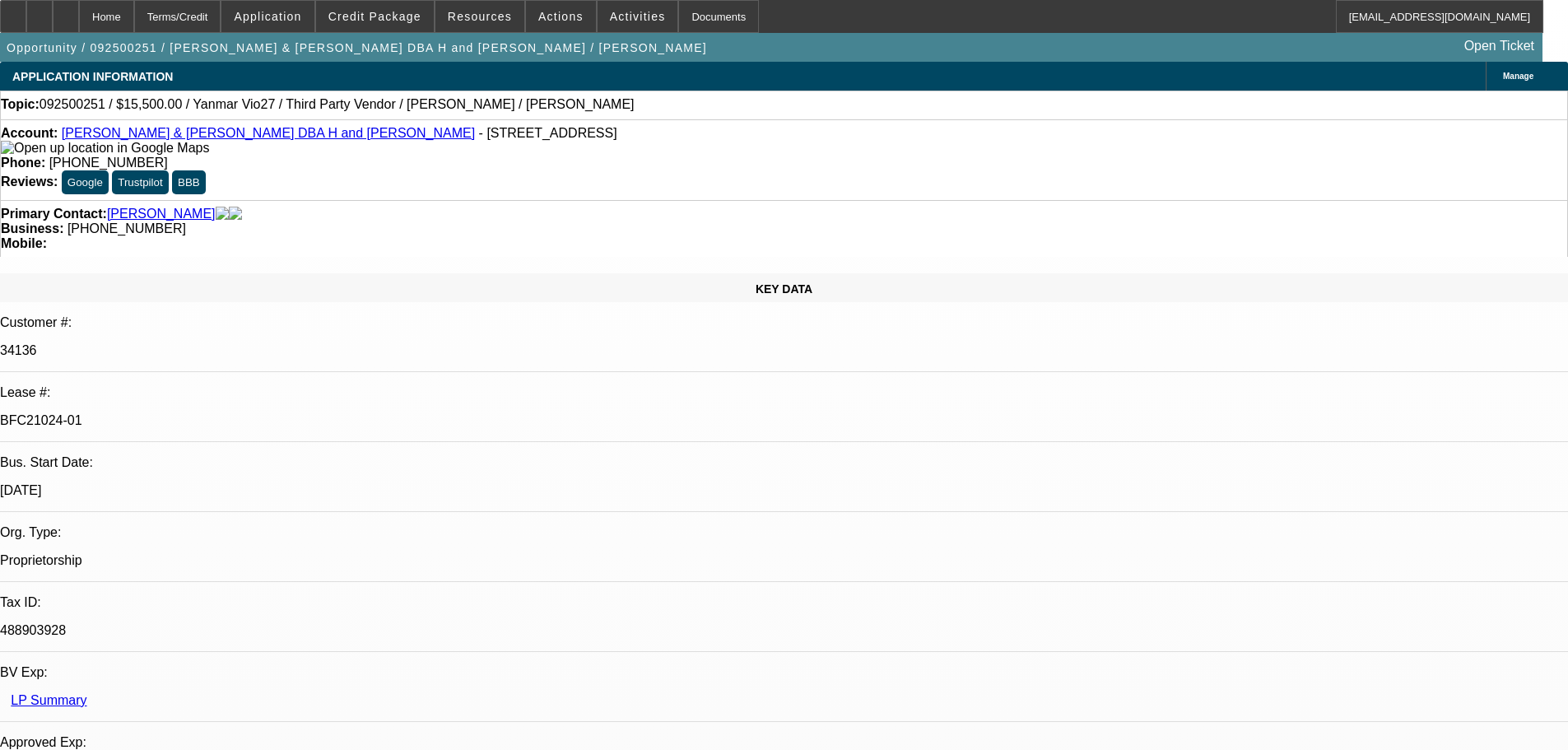
select select "6"
select select "0"
select select "6"
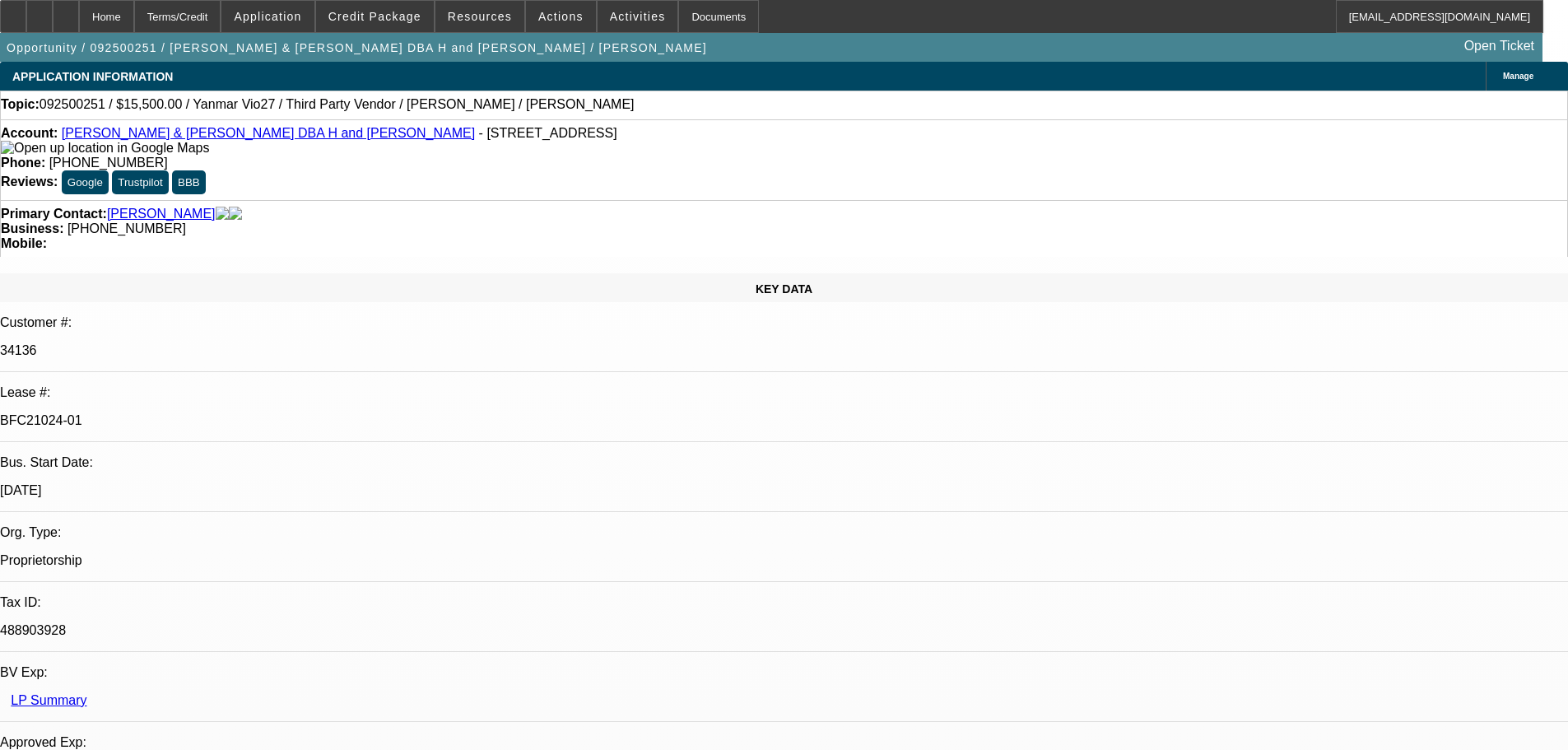
select select "0"
select select "6"
select select "0"
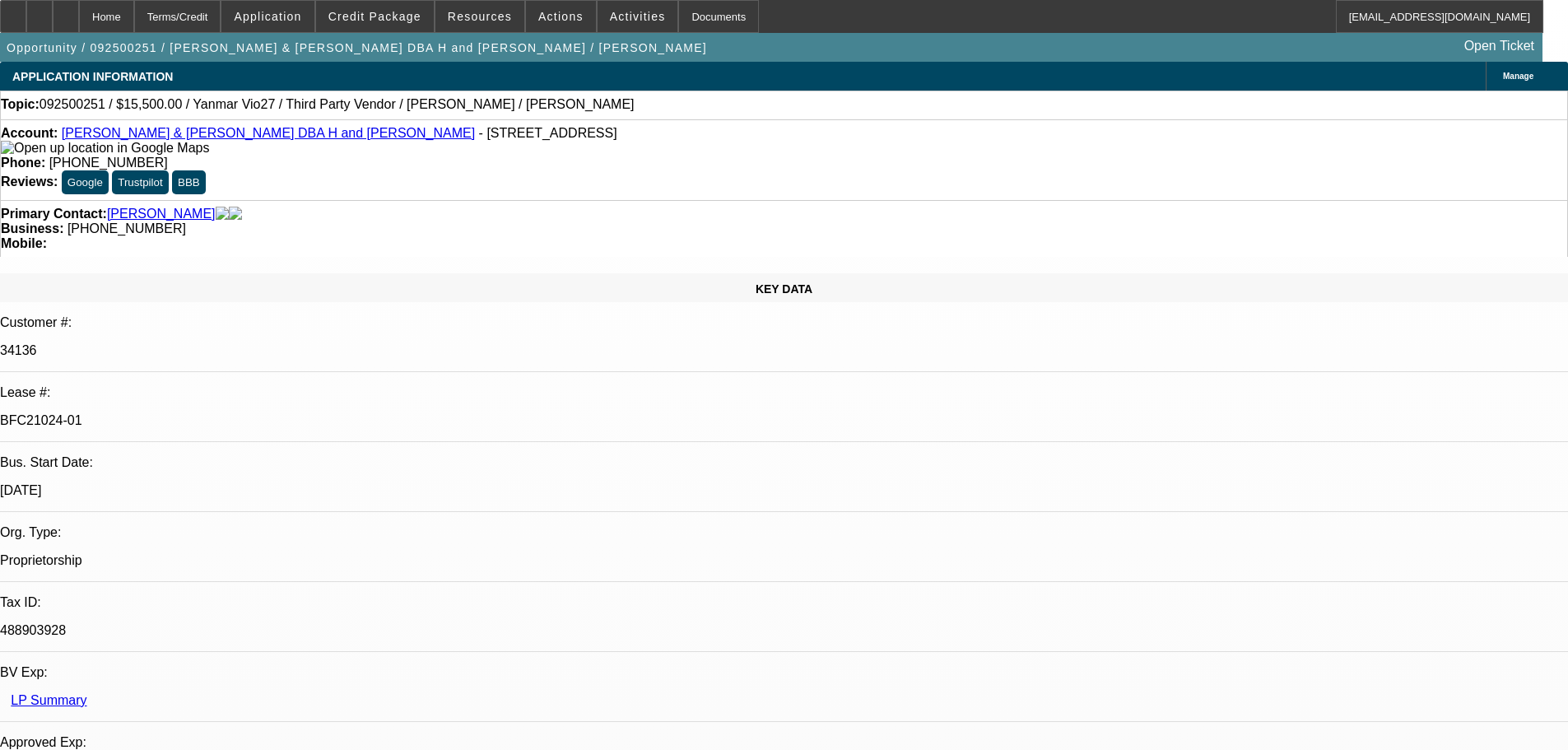
select select "0"
select select "0.1"
select select "4"
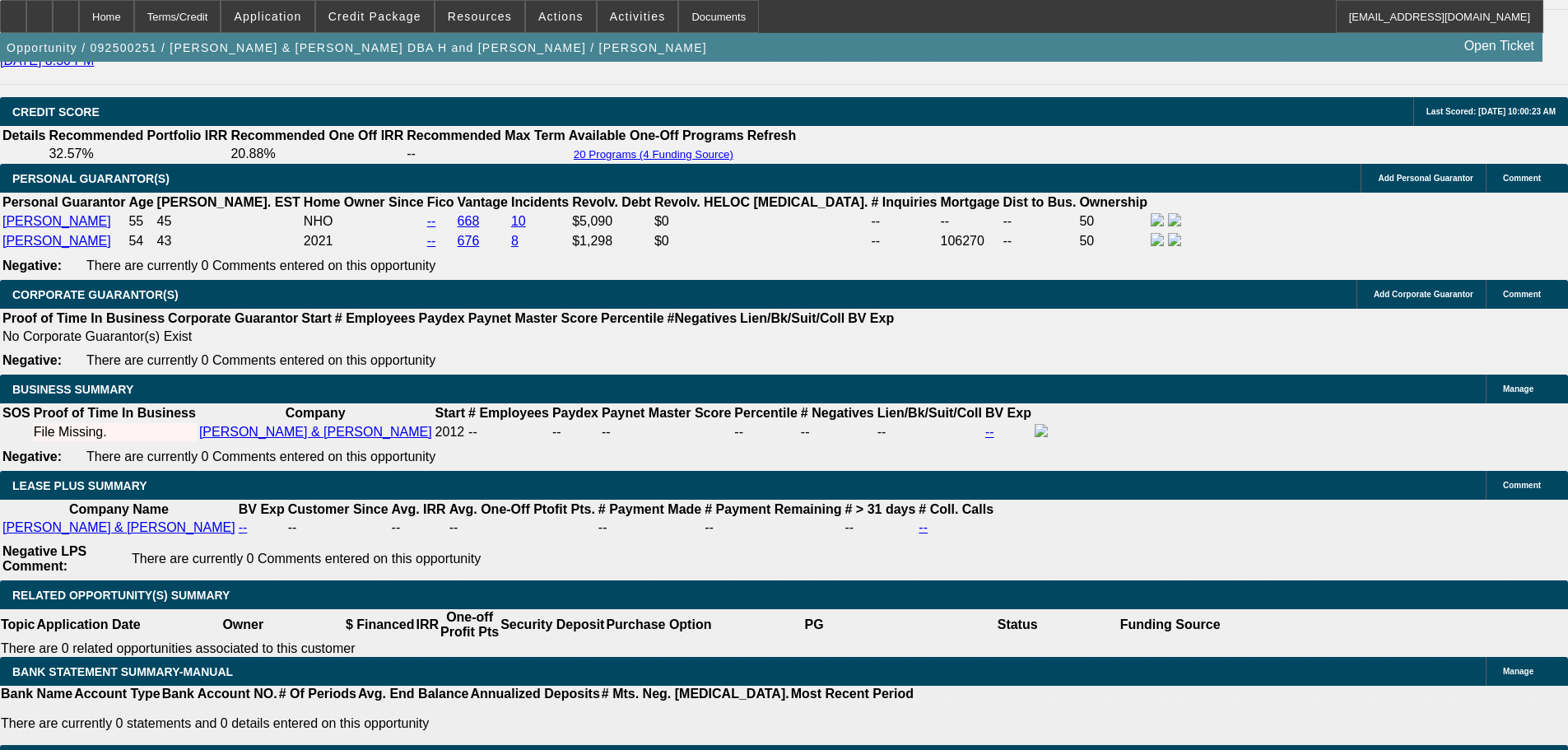
scroll to position [2565, 0]
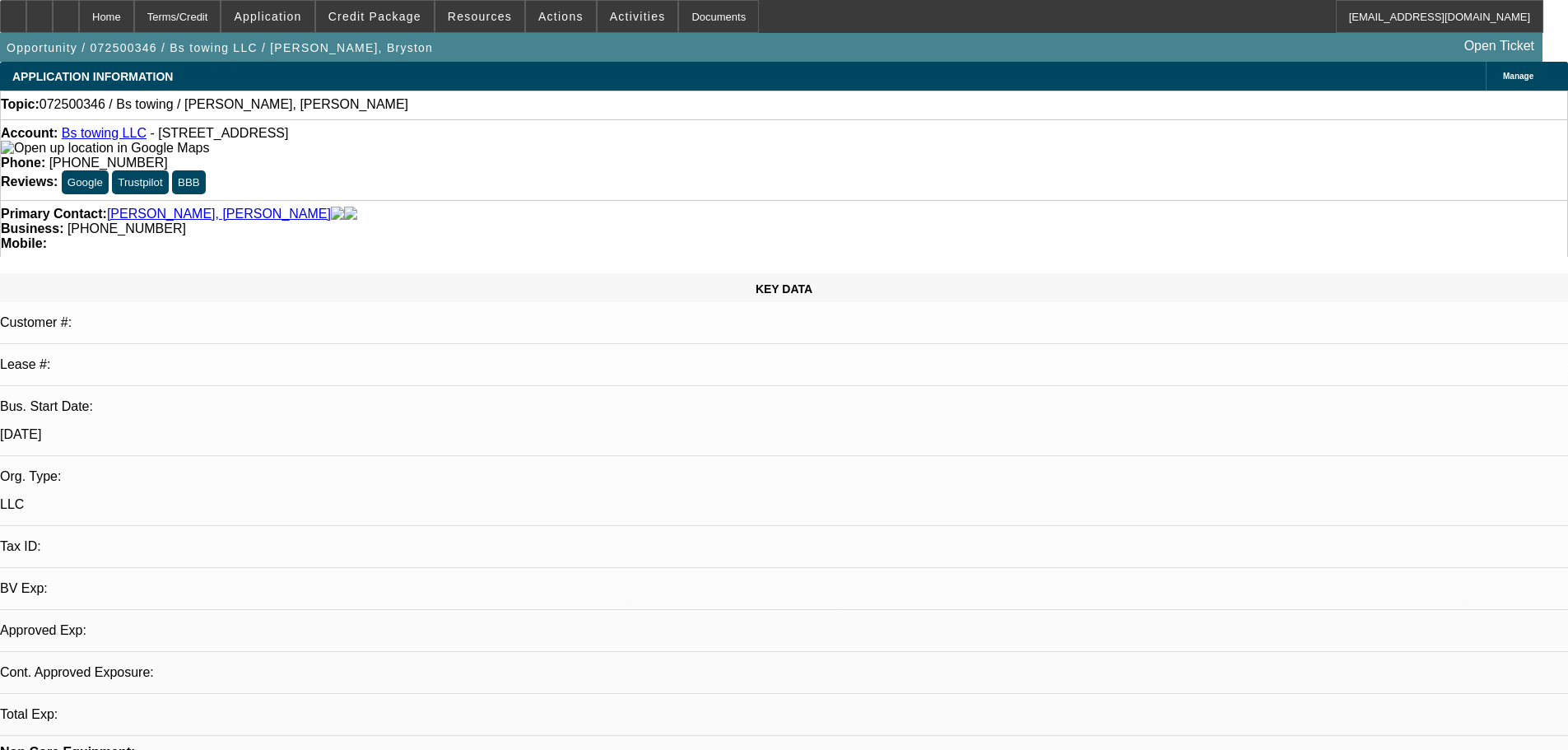
select select "0"
select select "2"
select select "0.1"
select select "4"
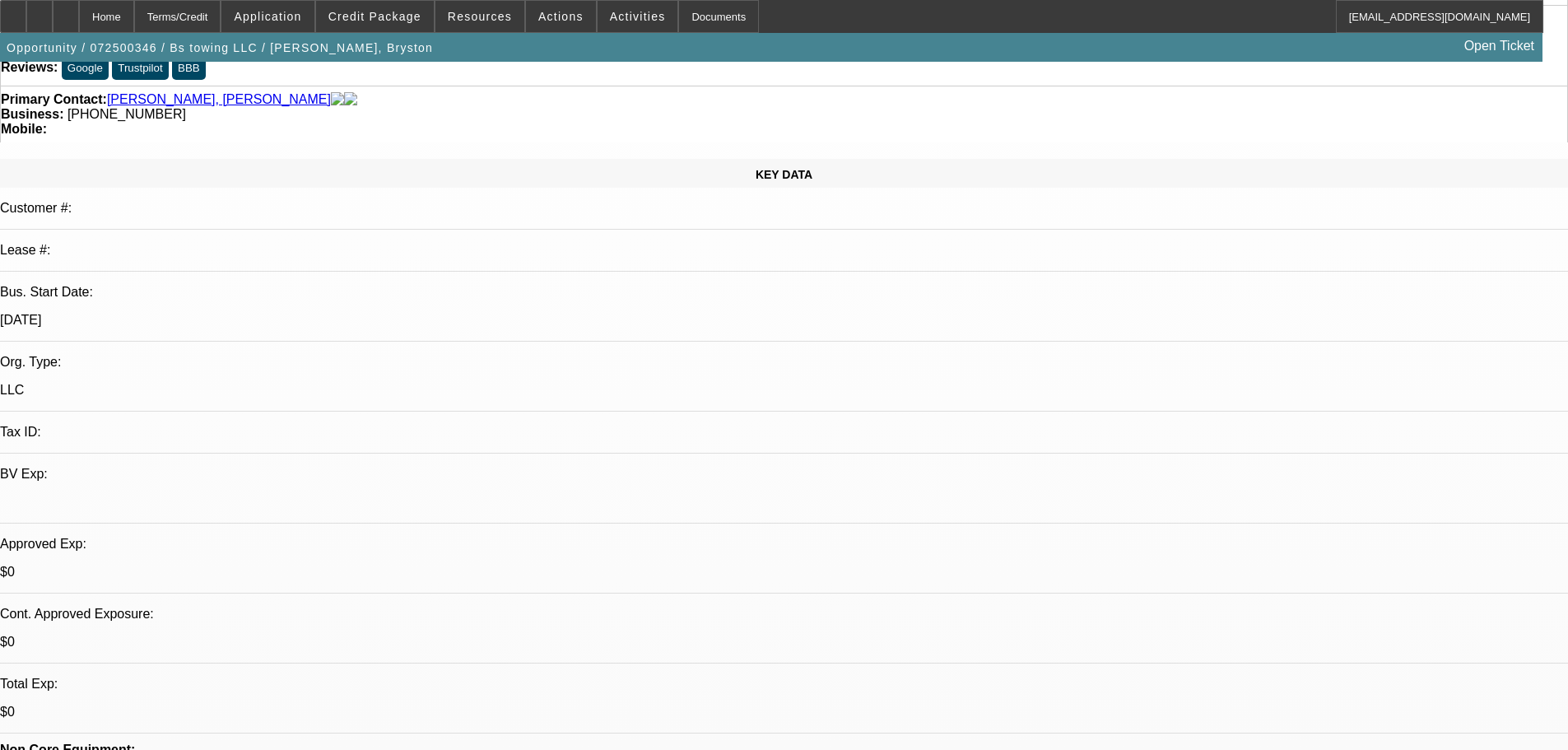
scroll to position [247, 0]
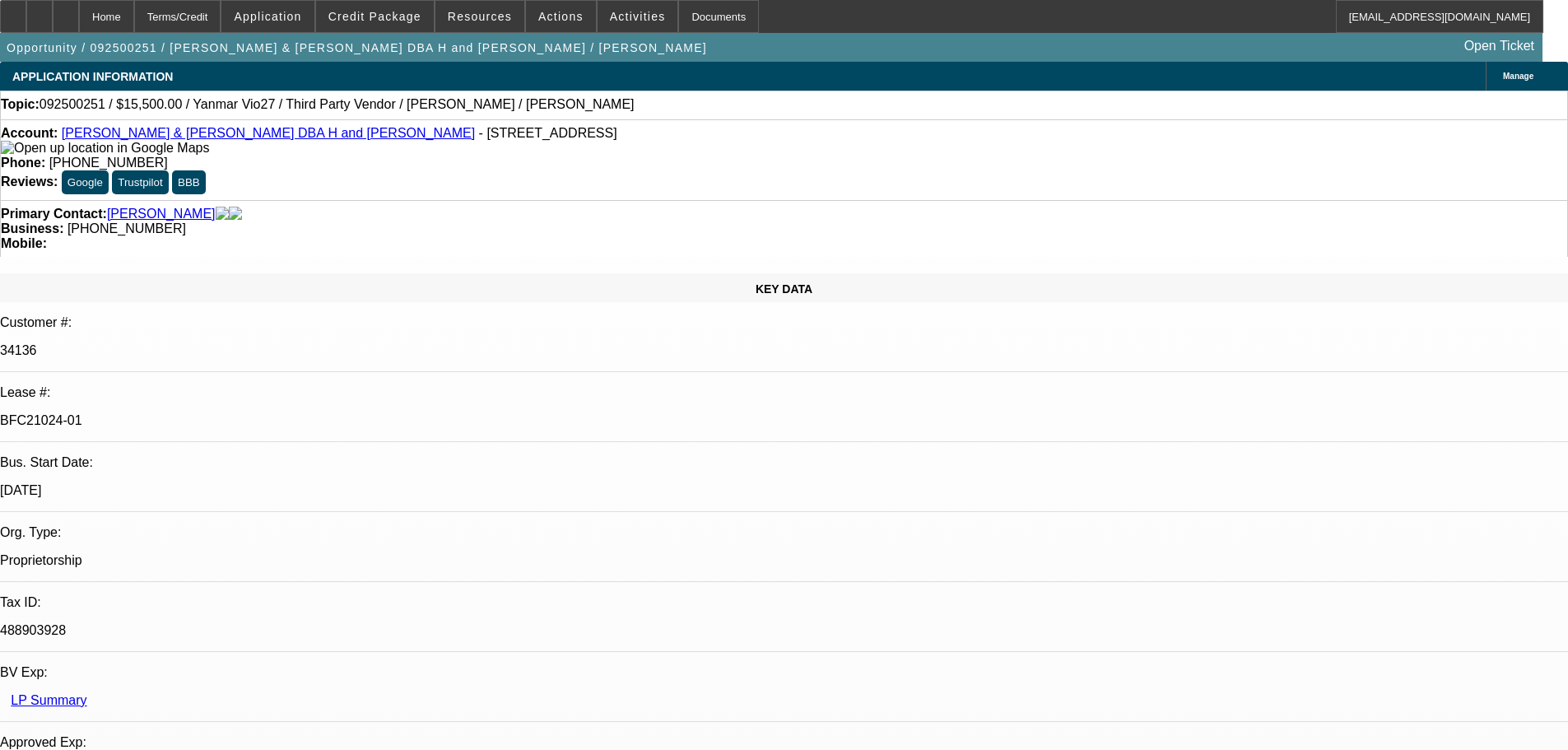
select select "0"
select select "6"
select select "0"
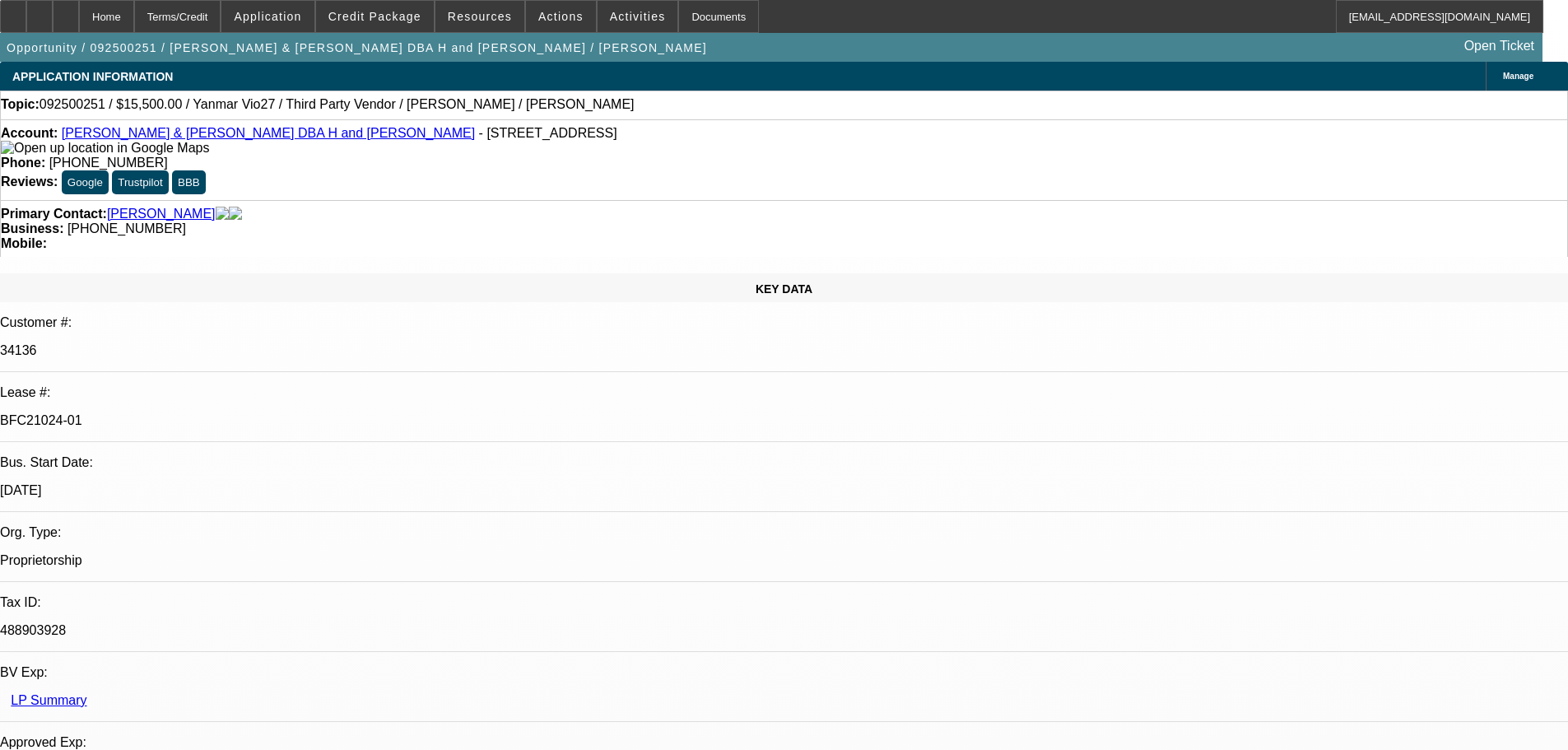
select select "0"
select select "6"
select select "0"
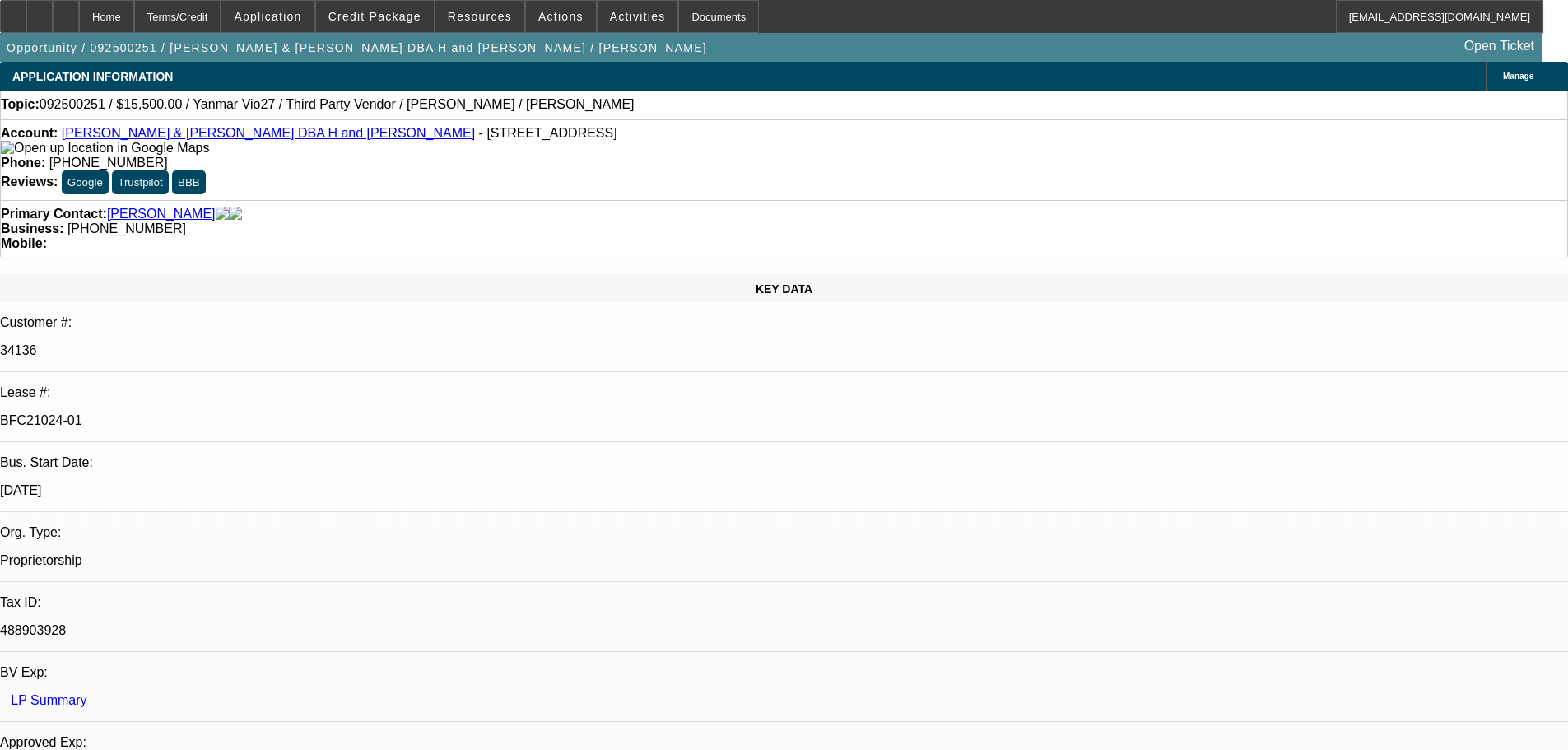
select select "0"
select select "6"
select select "0"
select select "0.1"
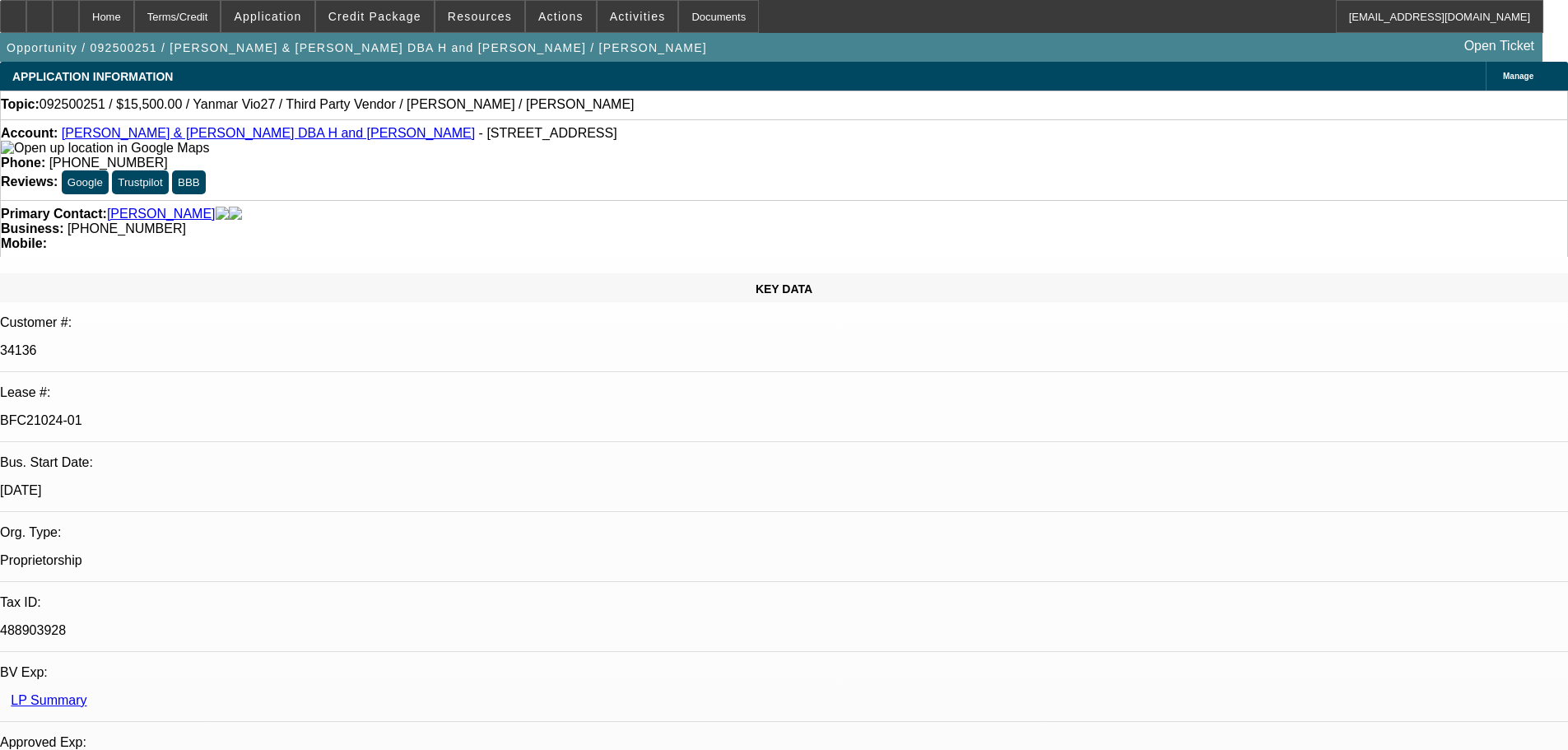
select select "4"
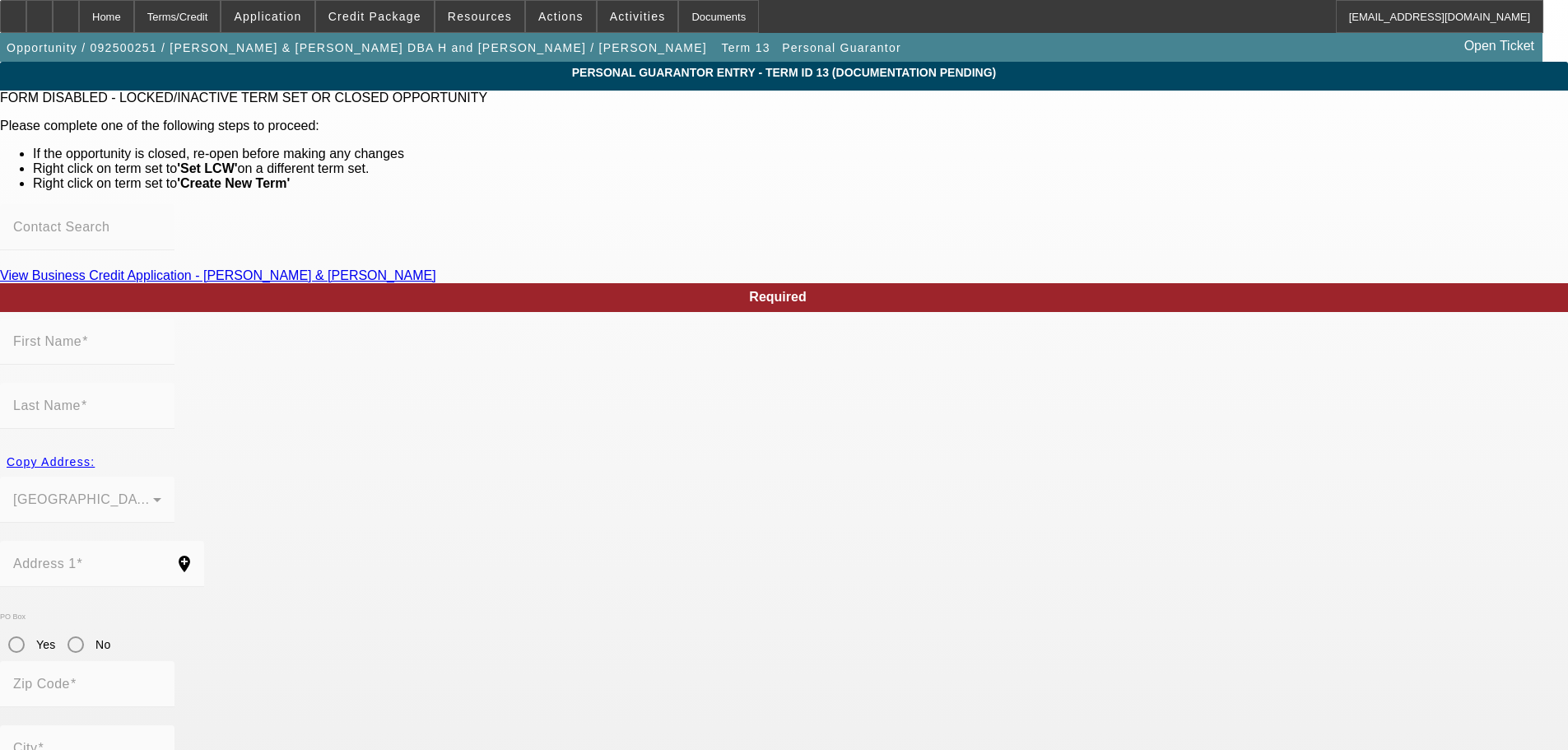
type input "Gary"
type input "Hansen"
type input "21806 Mink Dr"
radio input "true"
type input "64850"
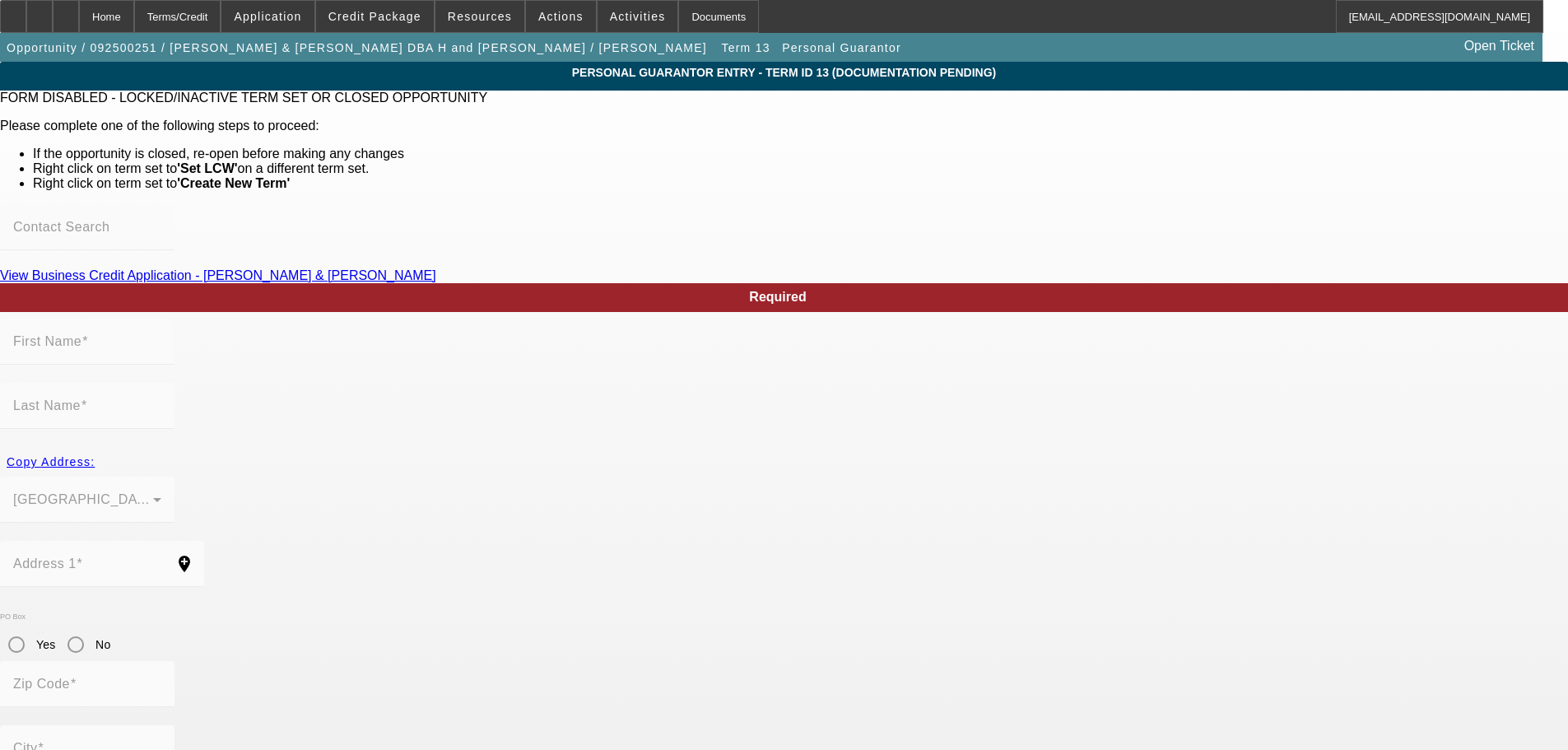
type input "Neosho"
type input "(417) 669-7226"
type input "50"
type input "488-90-3928"
type input "handhtrenching@gmail.com"
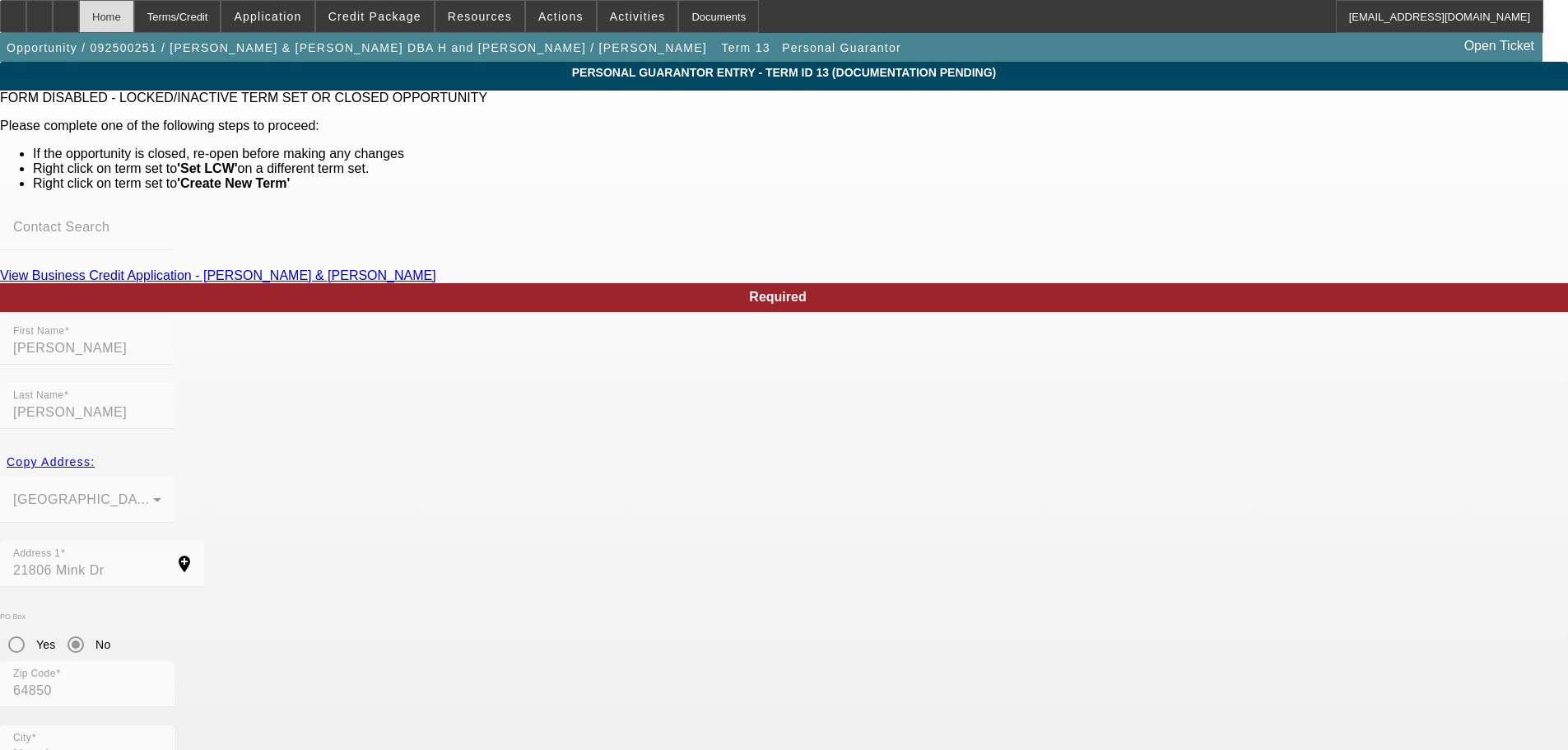
click at [134, 31] on div "Home" at bounding box center [107, 16] width 56 height 33
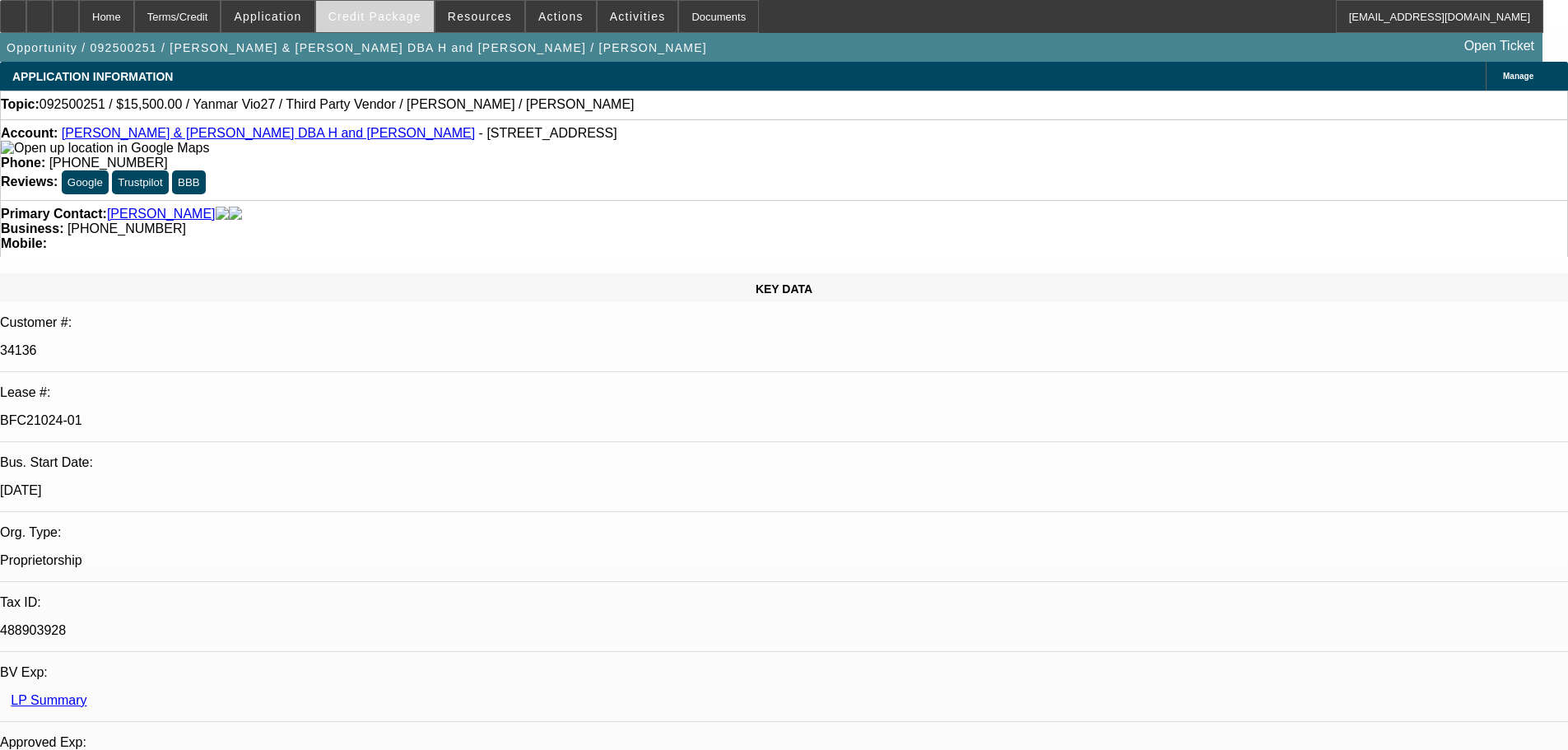
select select "0"
select select "6"
select select "0"
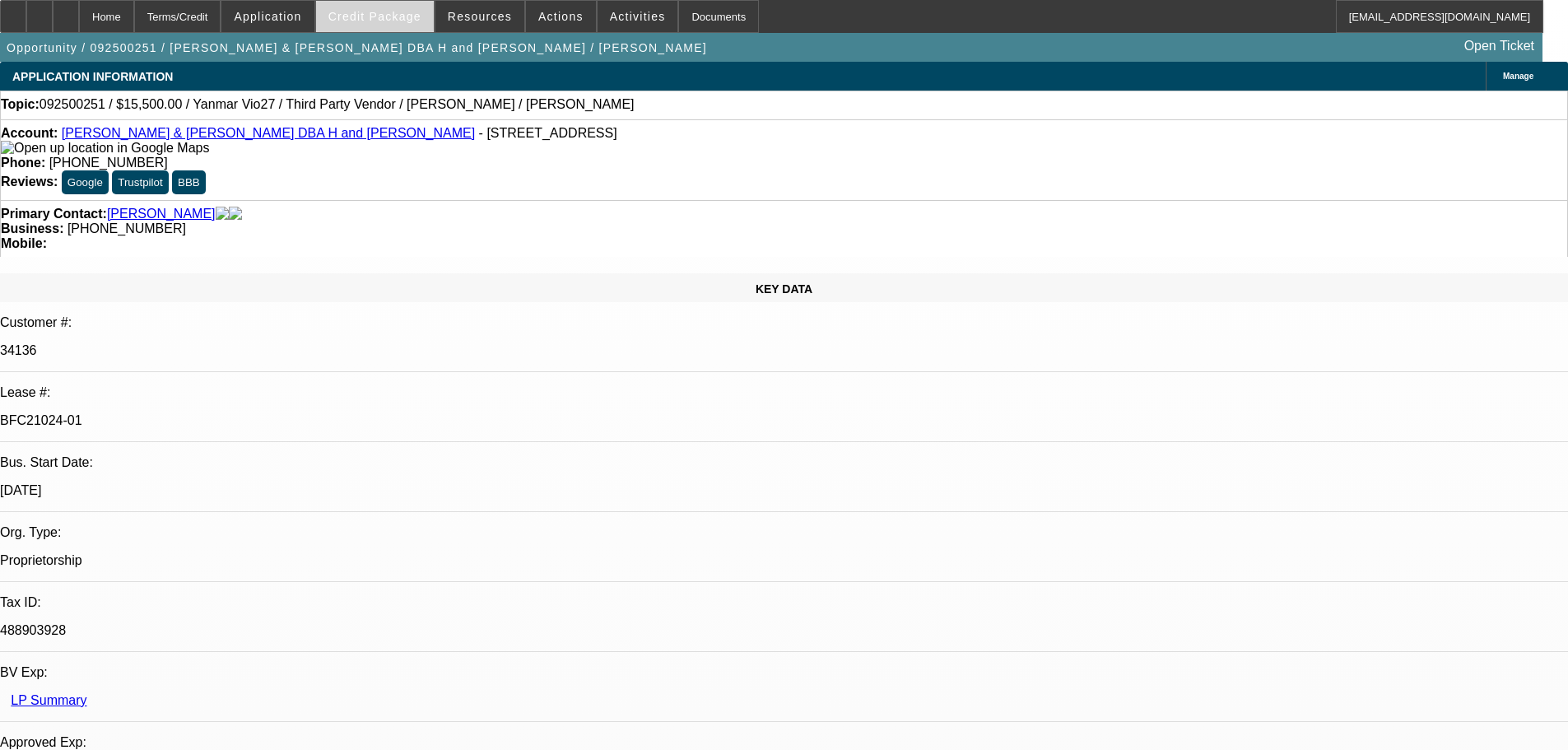
select select "0"
select select "6"
select select "0"
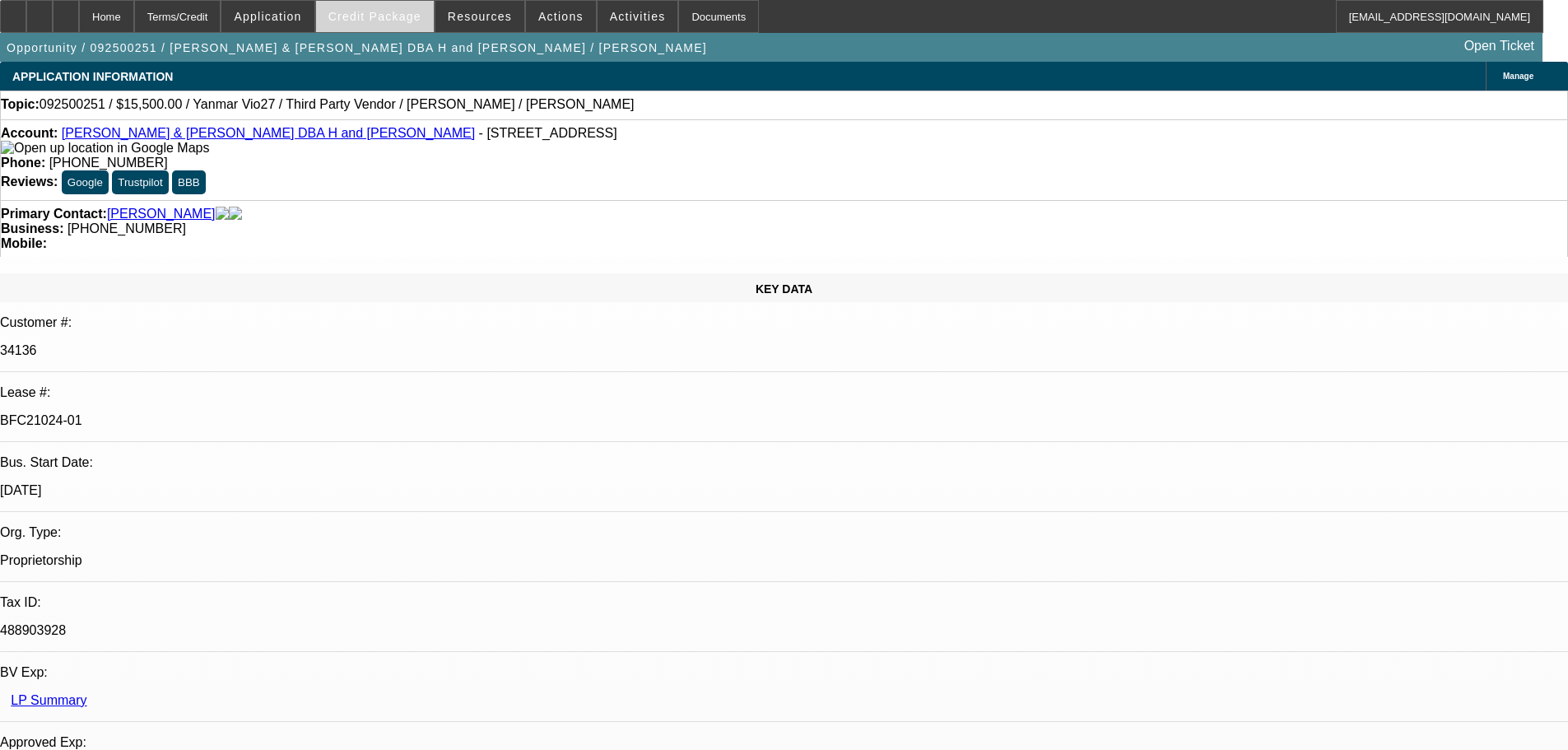
select select "0"
select select "6"
select select "0"
select select "0.1"
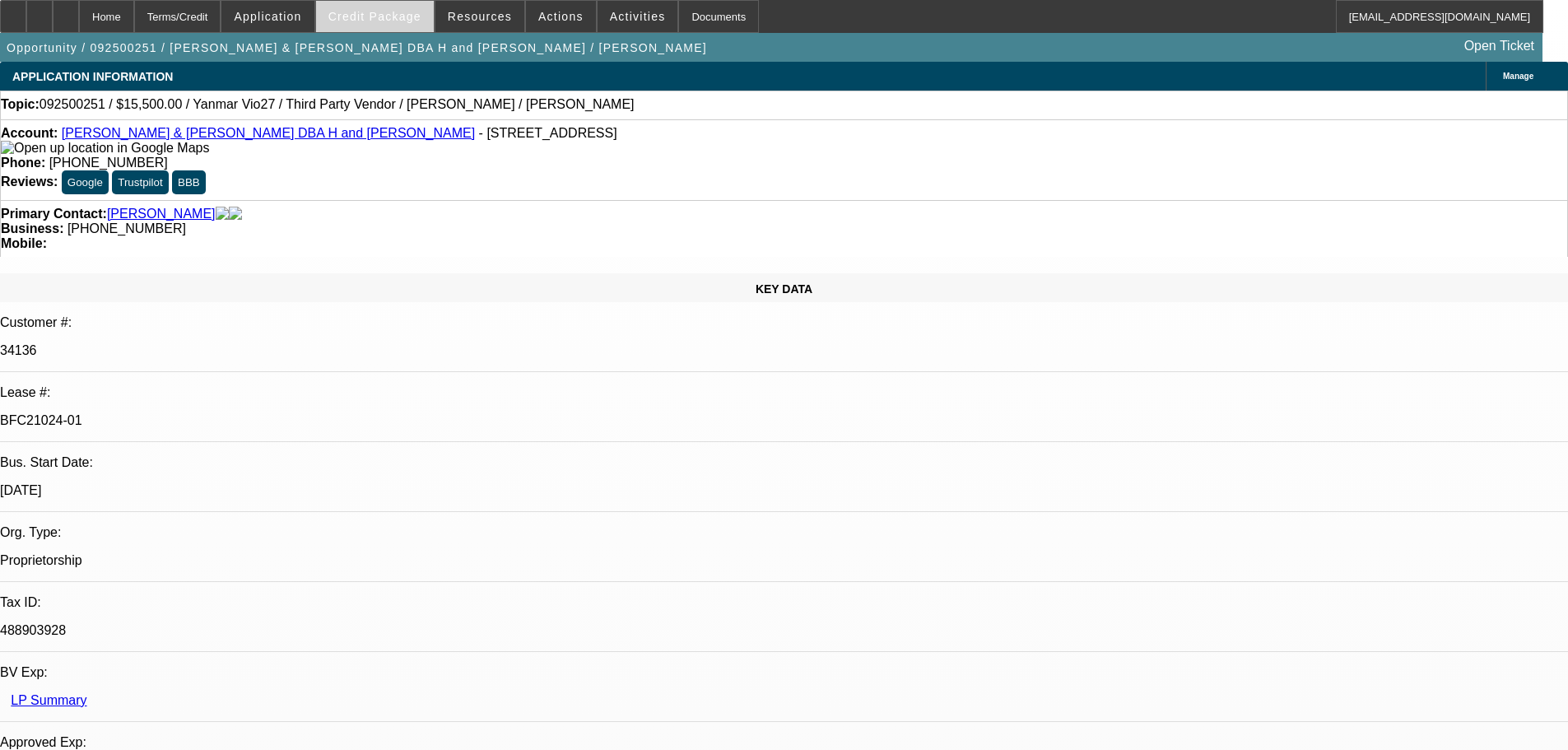
select select "4"
